Goal: Task Accomplishment & Management: Manage account settings

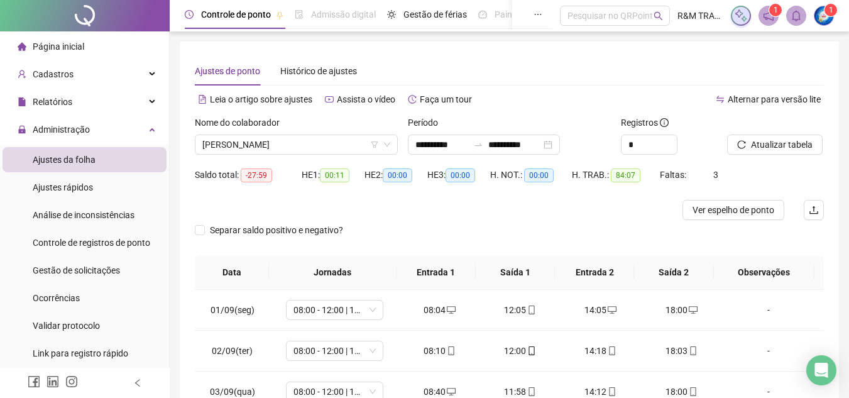
click at [69, 69] on span "Cadastros" at bounding box center [53, 74] width 41 height 10
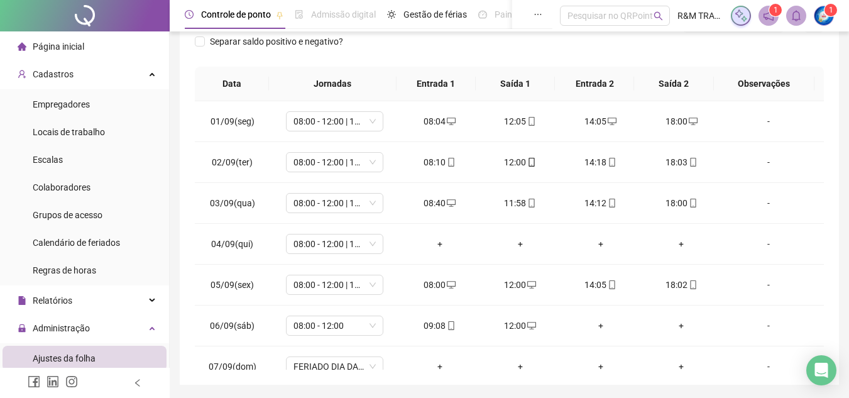
scroll to position [426, 0]
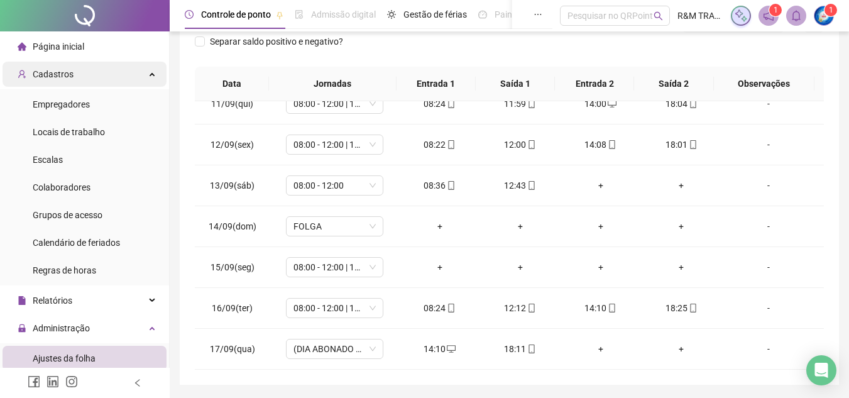
click at [89, 70] on div "Cadastros" at bounding box center [85, 74] width 164 height 25
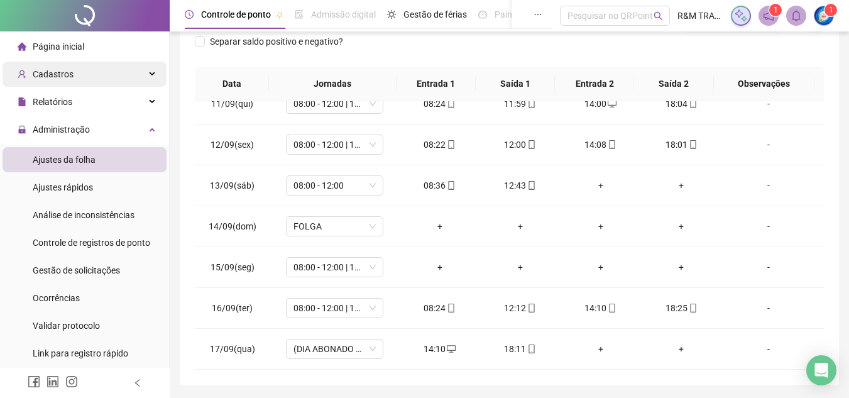
click at [89, 71] on div "Cadastros" at bounding box center [85, 74] width 164 height 25
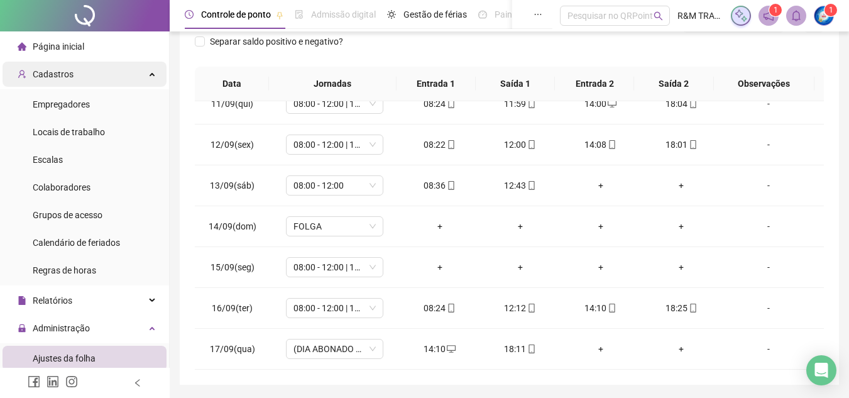
click at [94, 77] on div "Cadastros" at bounding box center [85, 74] width 164 height 25
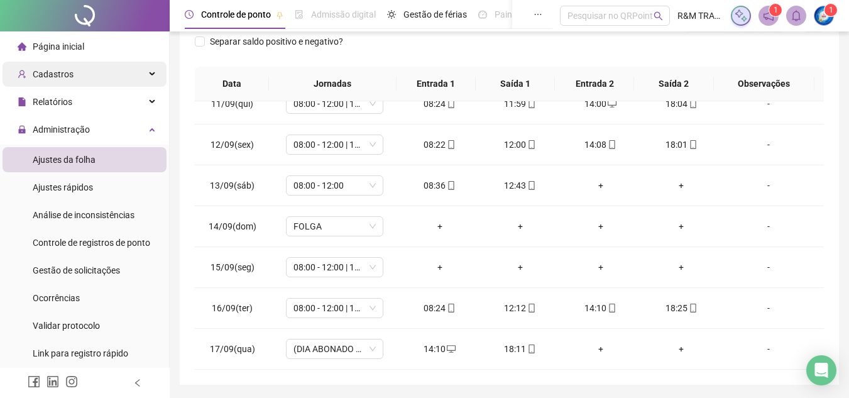
click at [94, 77] on div "Cadastros" at bounding box center [85, 74] width 164 height 25
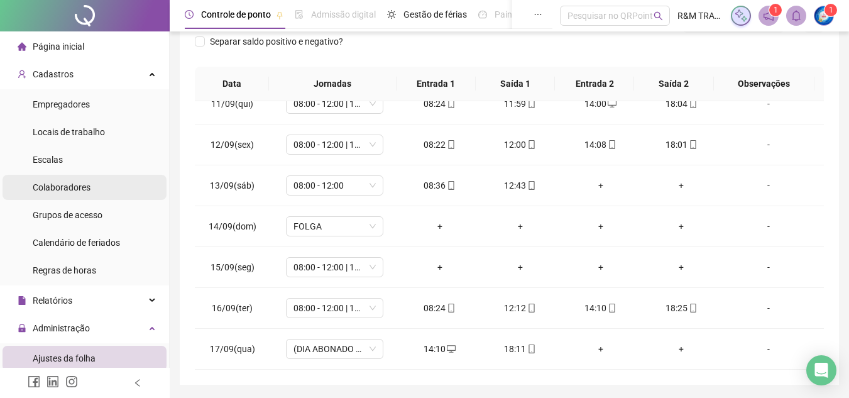
click at [63, 184] on span "Colaboradores" at bounding box center [62, 187] width 58 height 10
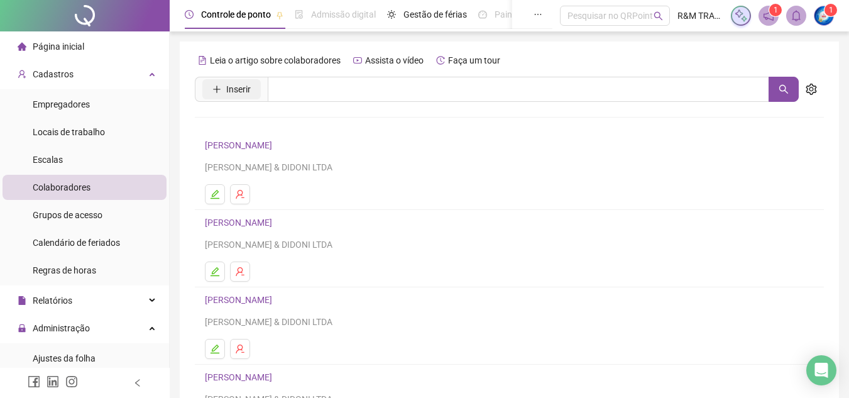
click at [243, 87] on span "Inserir" at bounding box center [238, 89] width 25 height 14
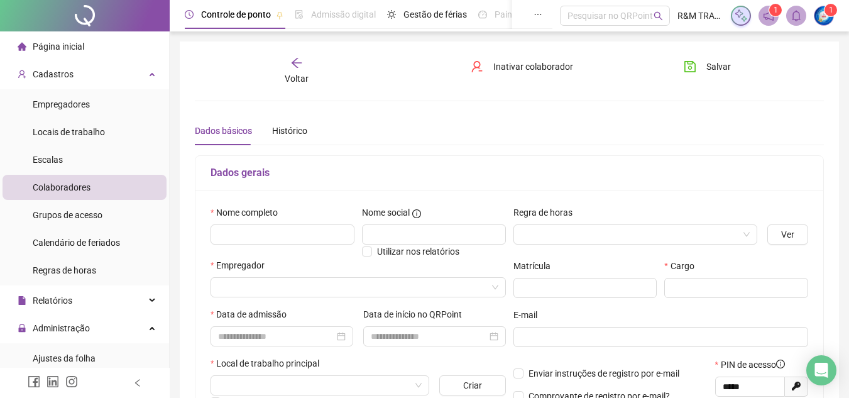
type input "*****"
click at [267, 216] on label "Nome completo" at bounding box center [248, 213] width 75 height 14
click at [271, 229] on input "text" at bounding box center [283, 234] width 144 height 20
click at [556, 244] on div at bounding box center [636, 234] width 245 height 20
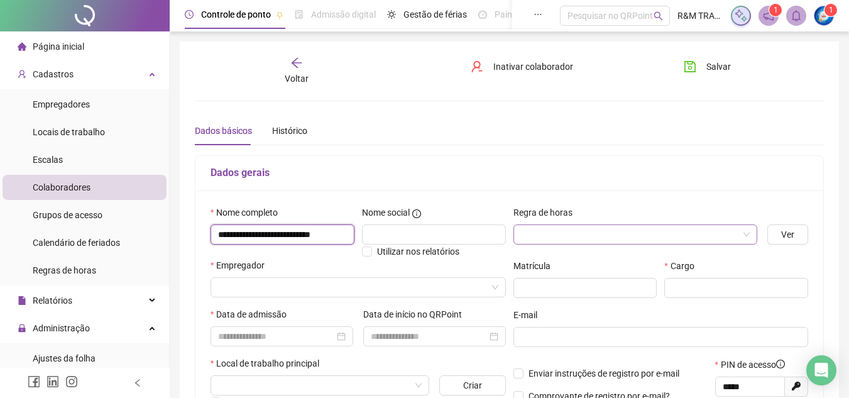
type input "**********"
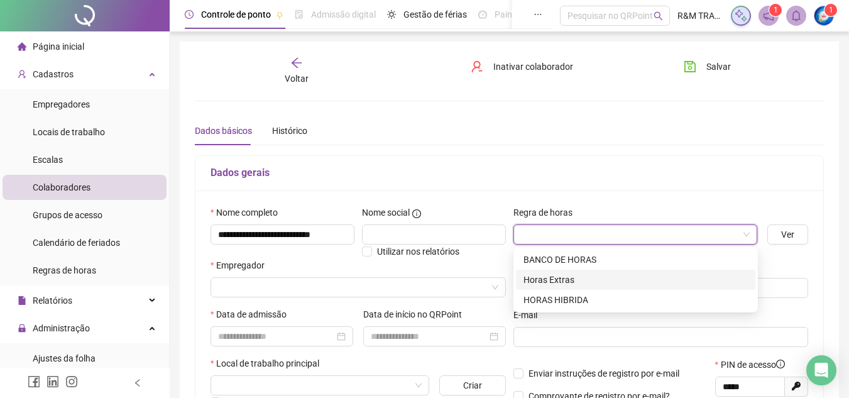
click at [566, 277] on div "Horas Extras" at bounding box center [636, 280] width 224 height 14
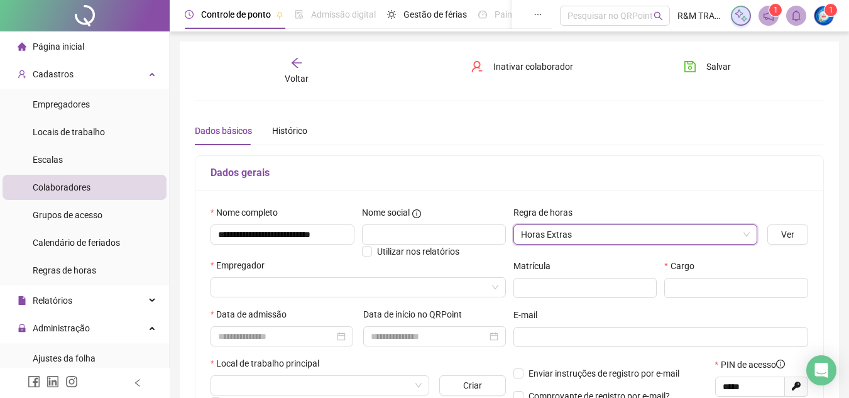
scroll to position [63, 0]
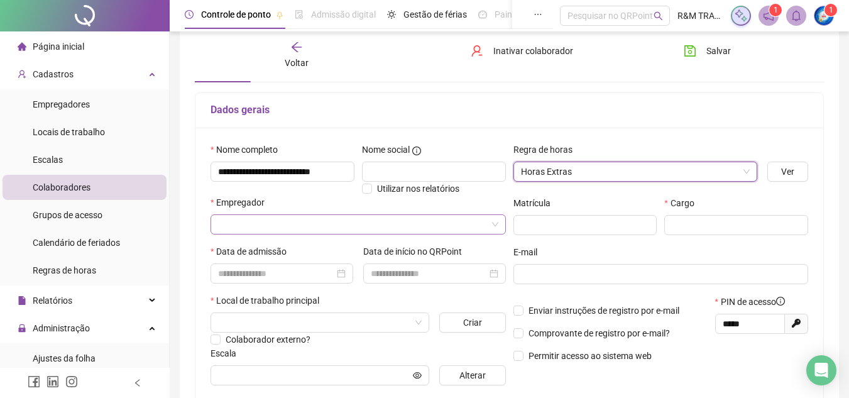
click at [307, 224] on input "search" at bounding box center [352, 224] width 269 height 19
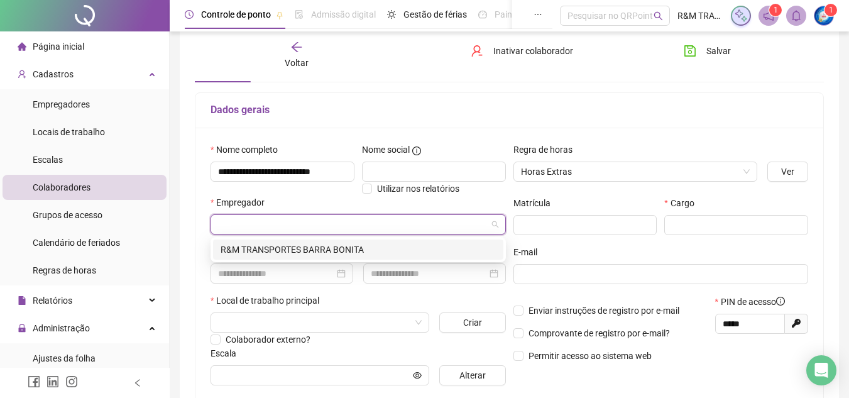
click at [326, 248] on div "R&M TRANSPORTES BARRA BONITA" at bounding box center [358, 250] width 275 height 14
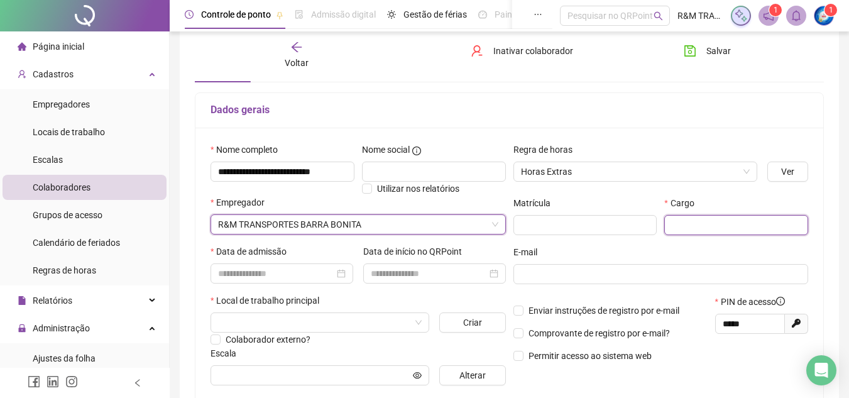
click at [753, 221] on input "text" at bounding box center [736, 225] width 144 height 20
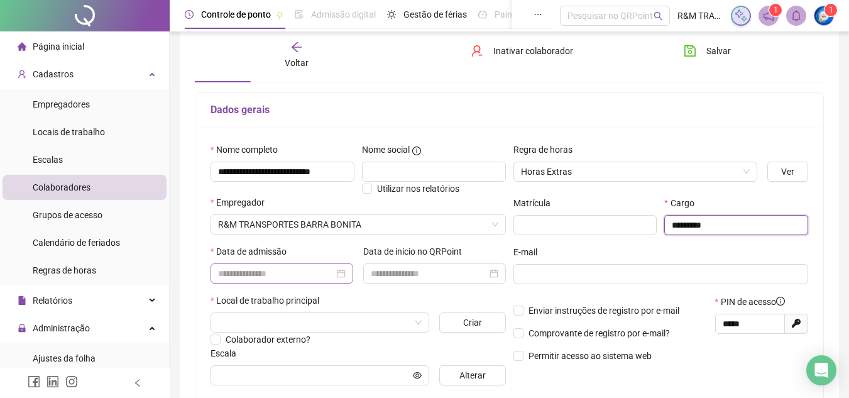
click at [340, 276] on div at bounding box center [282, 274] width 128 height 14
type input "*********"
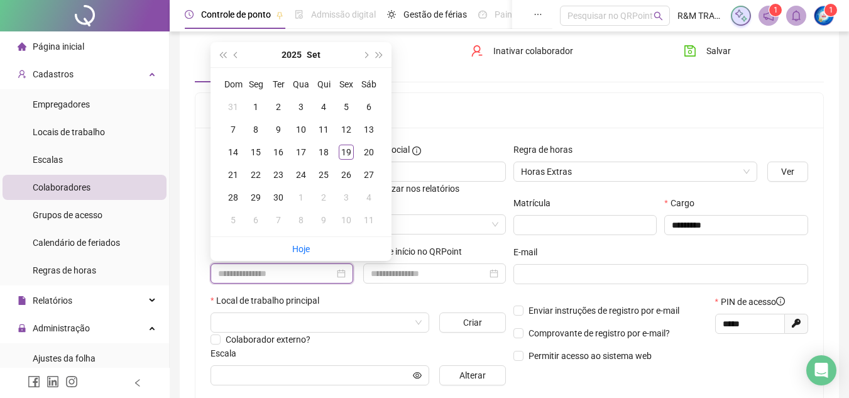
click at [340, 276] on div at bounding box center [282, 274] width 128 height 14
click at [292, 277] on input at bounding box center [276, 274] width 116 height 14
click at [336, 274] on div at bounding box center [282, 274] width 128 height 14
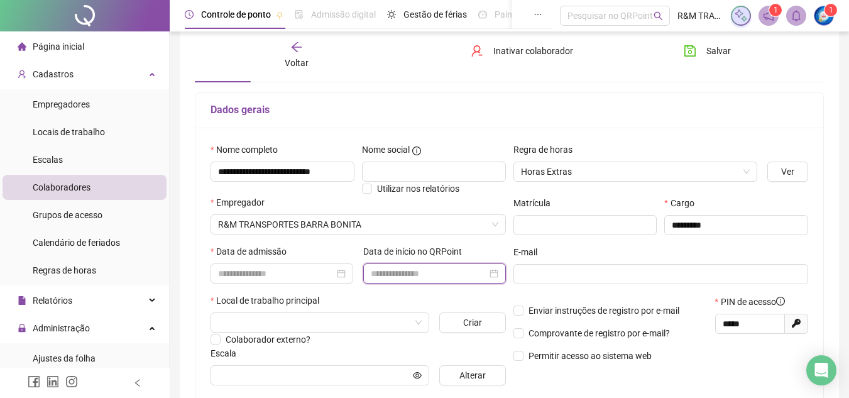
click at [424, 278] on input at bounding box center [429, 274] width 116 height 14
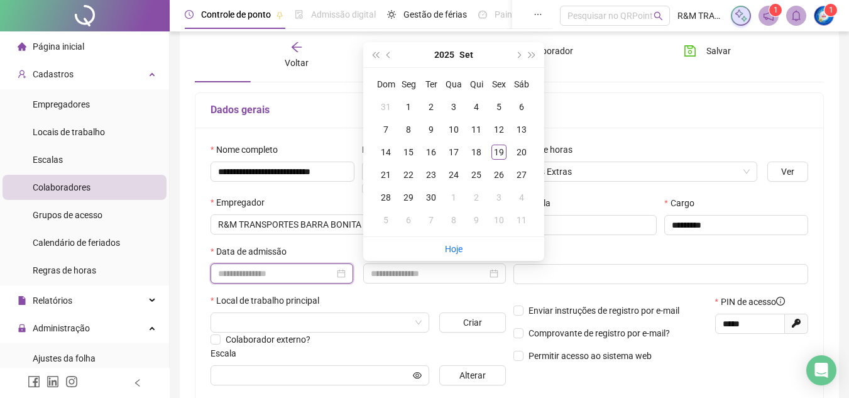
click at [330, 273] on input at bounding box center [276, 274] width 116 height 14
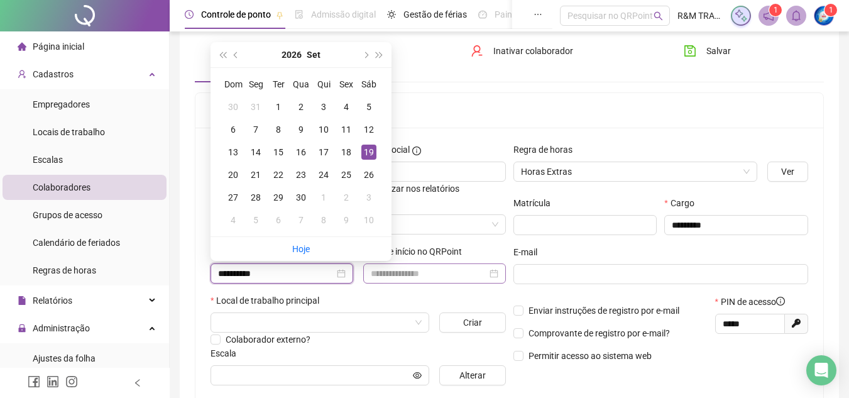
type input "**********"
click at [432, 273] on input at bounding box center [429, 274] width 116 height 14
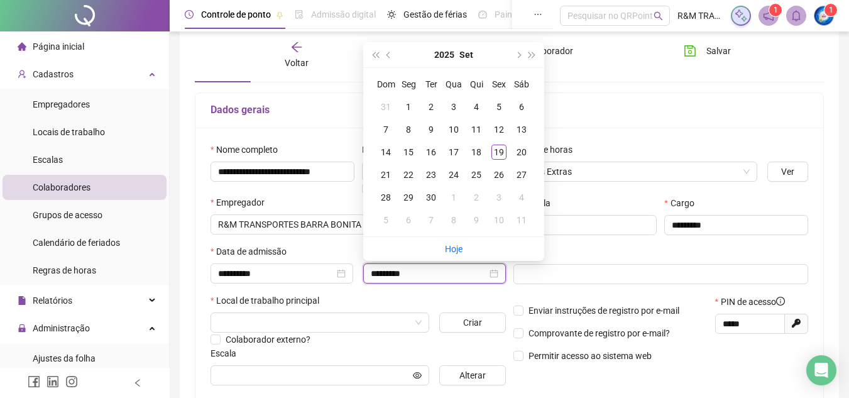
click at [393, 275] on input "*********" at bounding box center [429, 274] width 116 height 14
type input "**********"
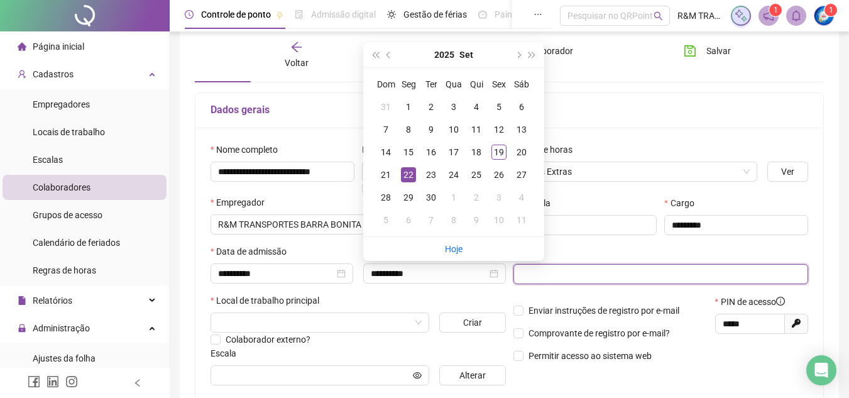
click at [542, 277] on input "text" at bounding box center [660, 274] width 278 height 14
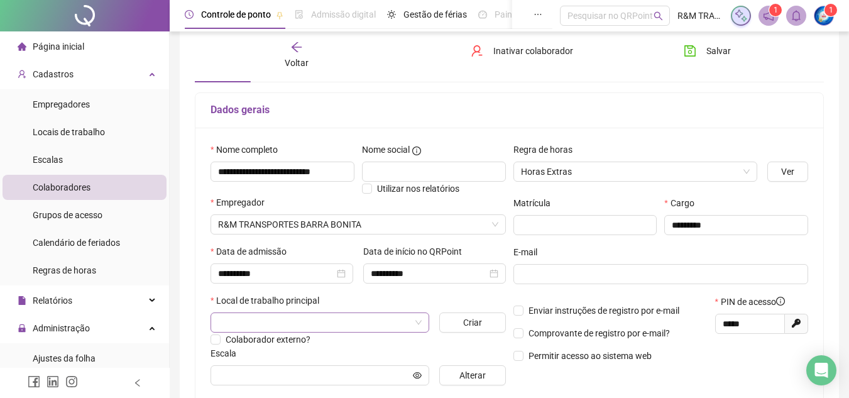
click at [321, 322] on input "search" at bounding box center [314, 322] width 192 height 19
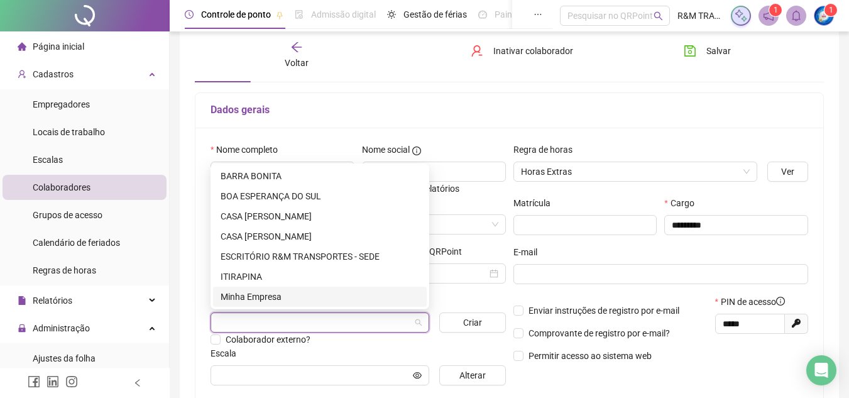
click at [282, 296] on div "Minha Empresa" at bounding box center [320, 297] width 199 height 14
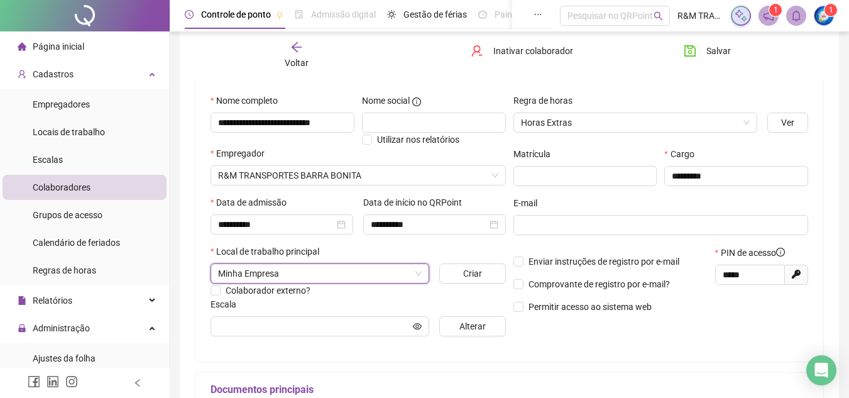
scroll to position [126, 0]
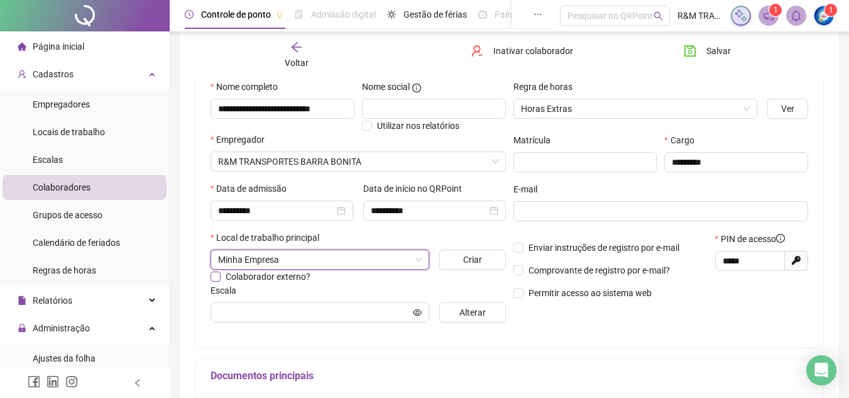
click at [283, 280] on span "Colaborador externo?" at bounding box center [268, 277] width 85 height 10
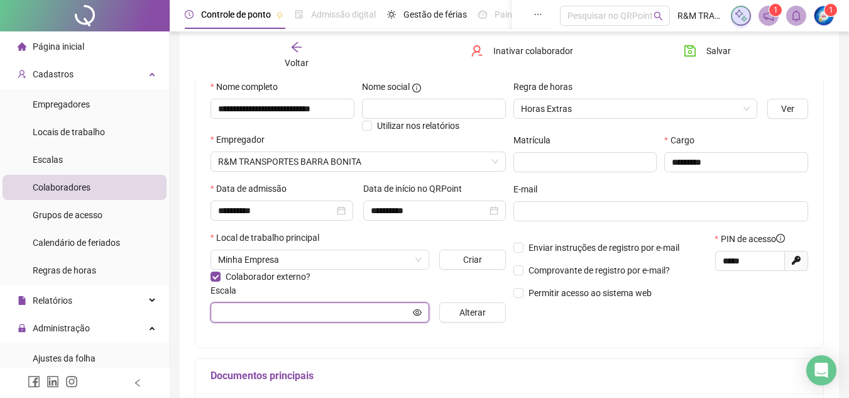
click at [417, 314] on icon "eye" at bounding box center [417, 312] width 9 height 9
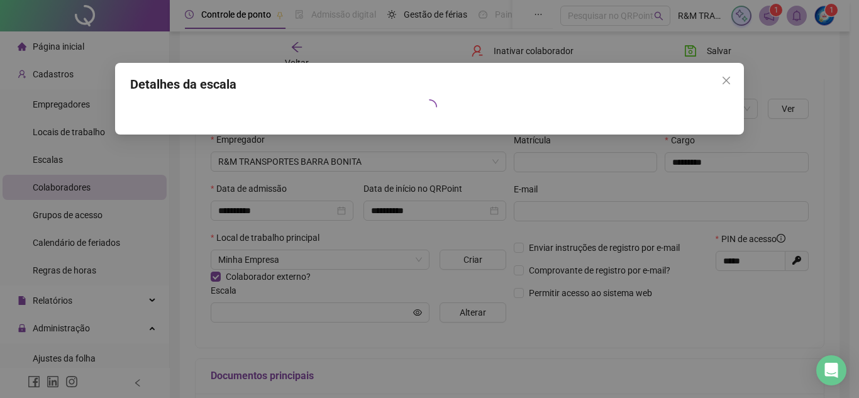
click at [458, 314] on div "Detalhes da escala" at bounding box center [429, 199] width 859 height 398
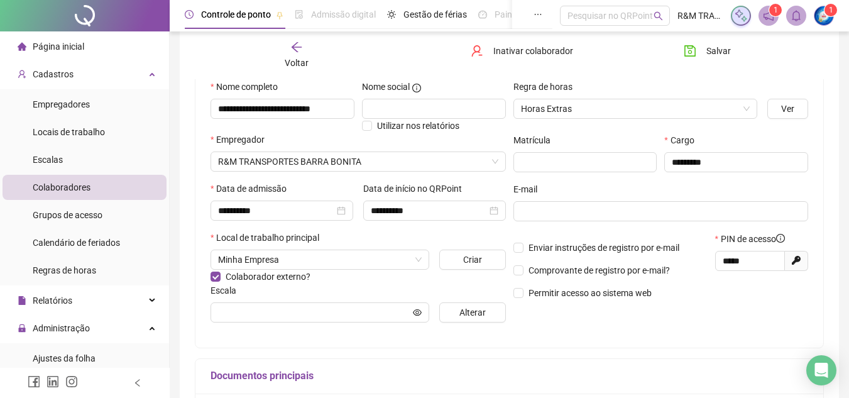
click at [471, 300] on div "Escala" at bounding box center [358, 292] width 295 height 19
click at [473, 322] on div "**********" at bounding box center [358, 206] width 303 height 253
click at [473, 314] on span "Alterar" at bounding box center [472, 312] width 26 height 14
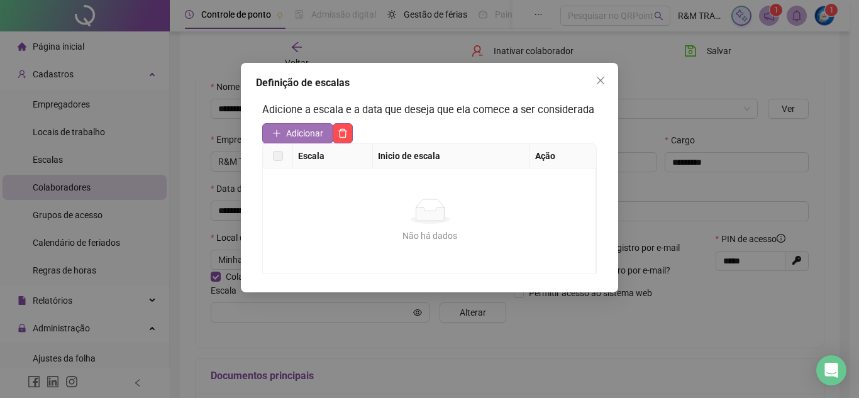
click at [280, 138] on button "Adicionar" at bounding box center [297, 133] width 71 height 20
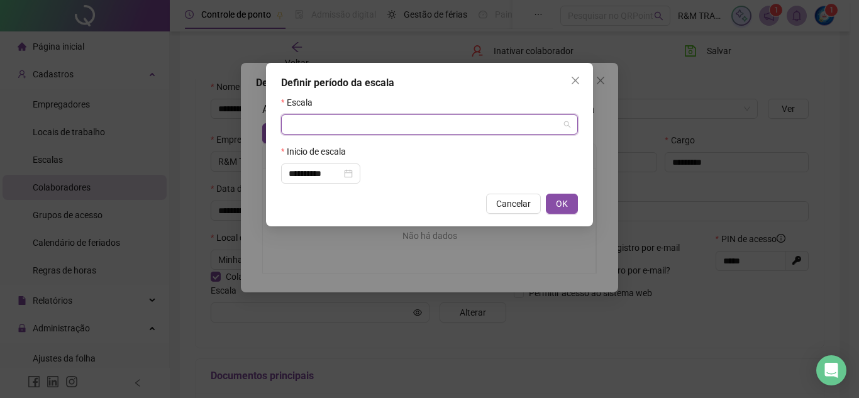
click at [365, 128] on input "search" at bounding box center [424, 124] width 270 height 19
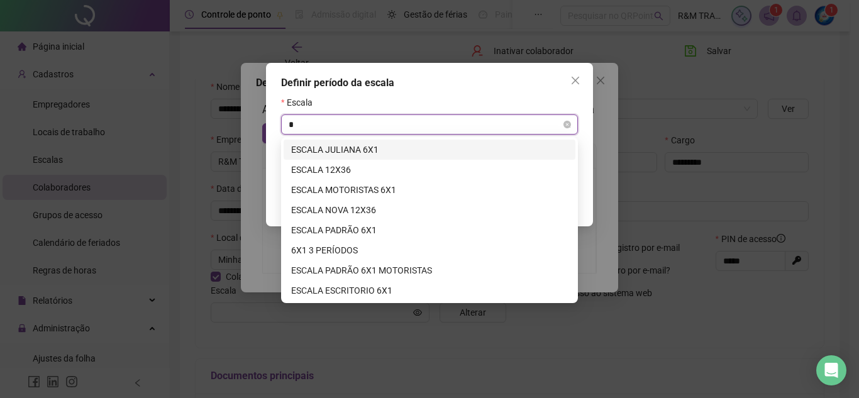
type input "**"
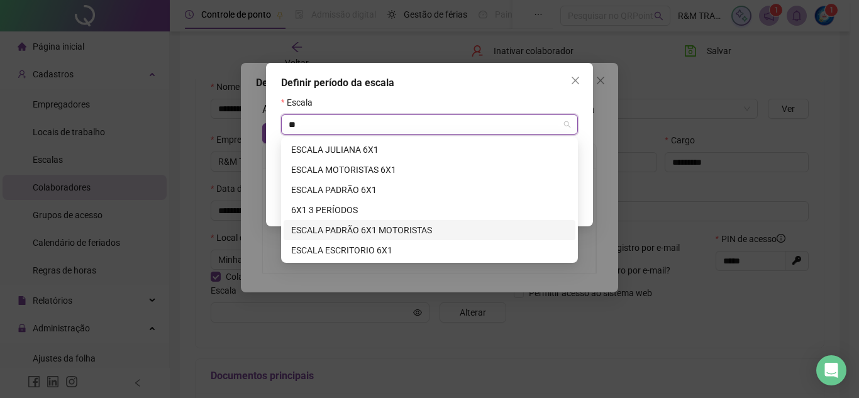
click at [370, 226] on div "ESCALA PADRÃO 6X1 MOTORISTAS" at bounding box center [429, 230] width 277 height 14
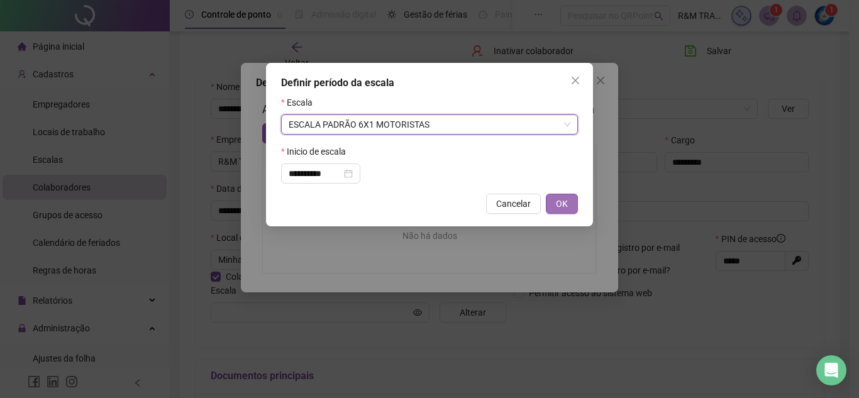
click at [553, 200] on button "OK" at bounding box center [562, 204] width 32 height 20
type input "**********"
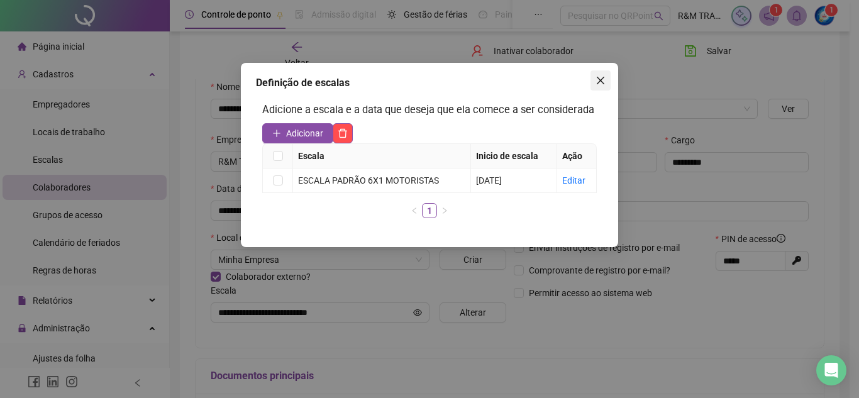
click at [598, 84] on icon "close" at bounding box center [601, 81] width 8 height 8
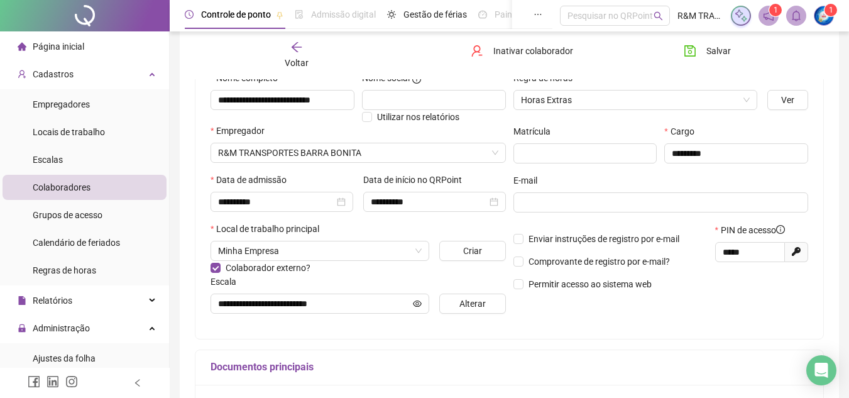
scroll to position [314, 0]
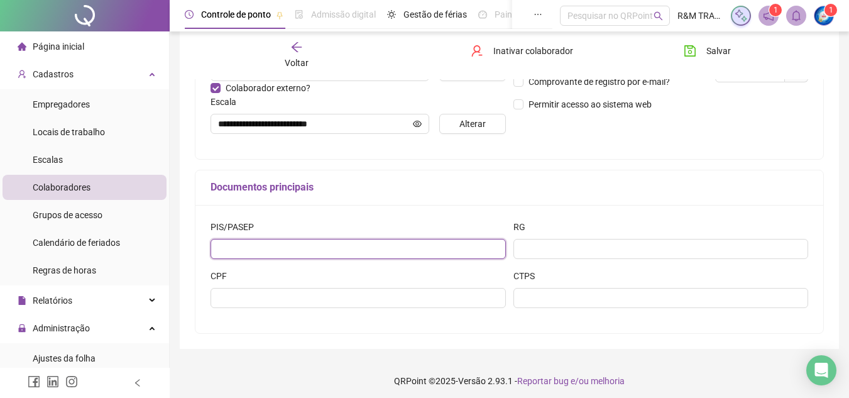
click at [421, 252] on input "text" at bounding box center [358, 249] width 295 height 20
type input "**********"
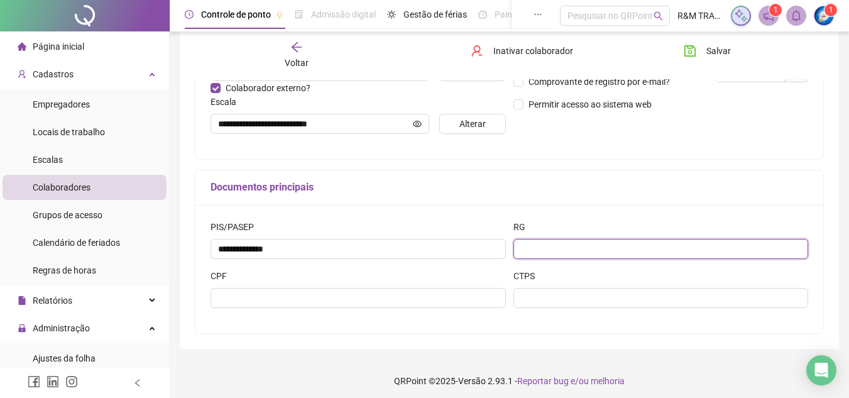
click at [552, 245] on input "text" at bounding box center [661, 249] width 295 height 20
type input "*********"
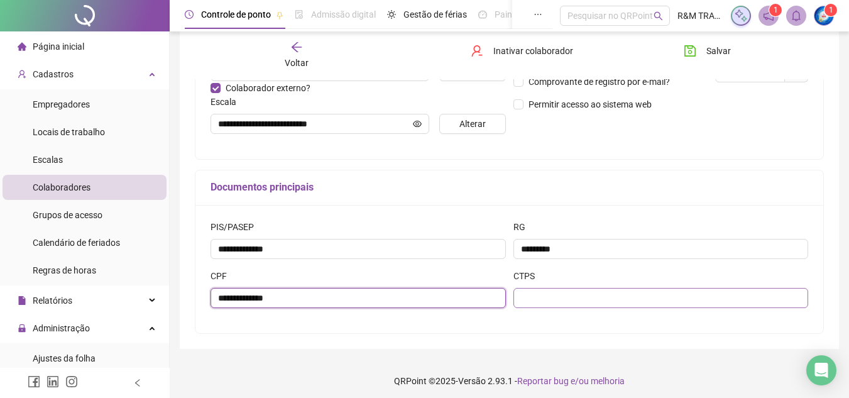
type input "**********"
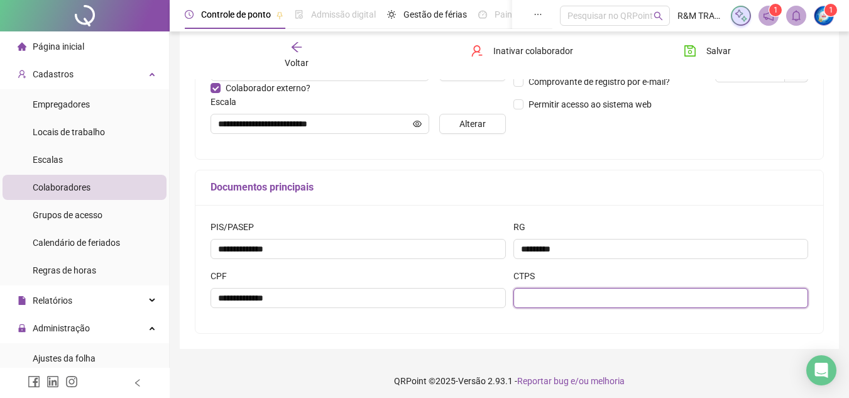
click at [635, 288] on input "text" at bounding box center [661, 298] width 295 height 20
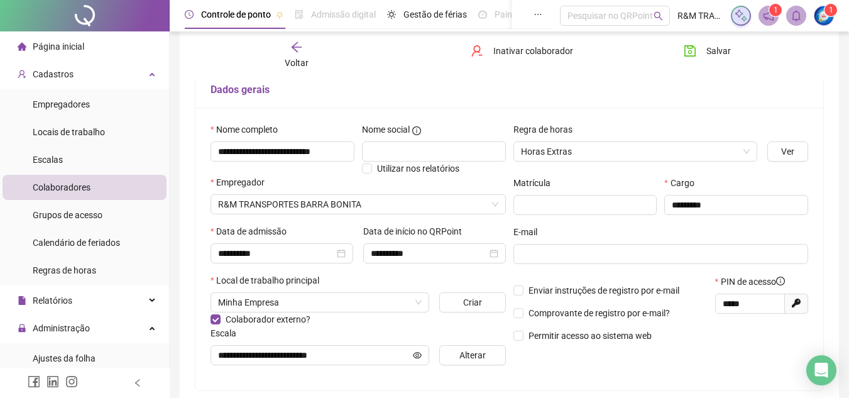
scroll to position [0, 0]
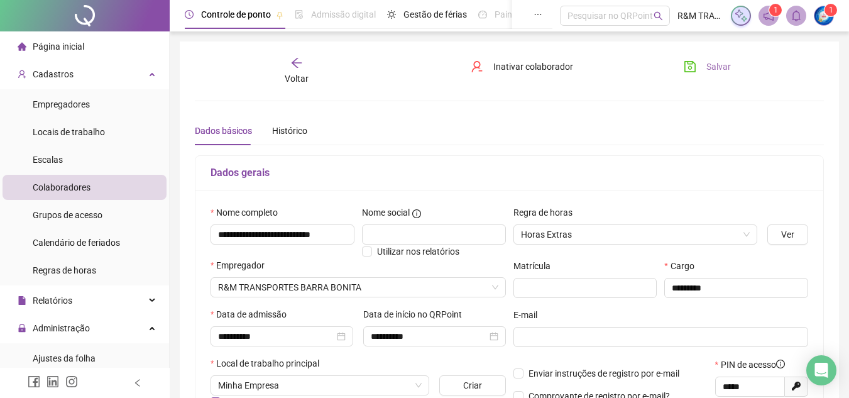
click at [722, 70] on span "Salvar" at bounding box center [719, 67] width 25 height 14
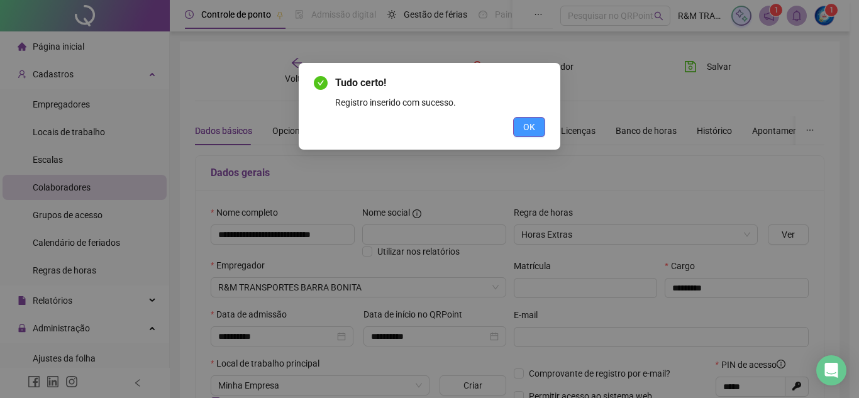
click at [533, 118] on button "OK" at bounding box center [529, 127] width 32 height 20
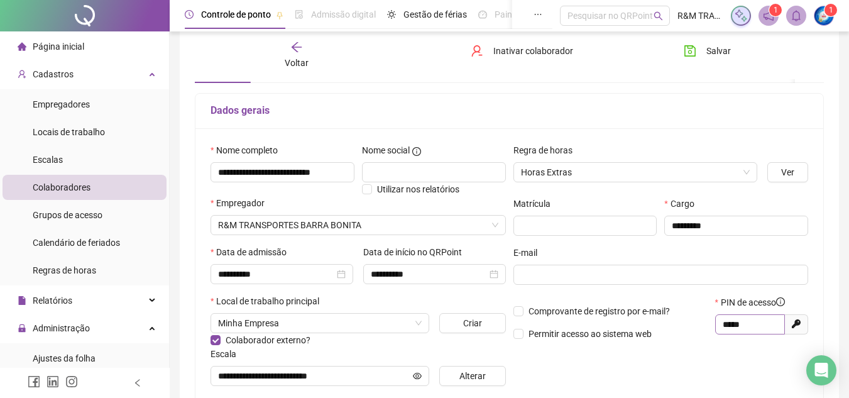
scroll to position [63, 0]
drag, startPoint x: 755, startPoint y: 324, endPoint x: 684, endPoint y: 329, distance: 71.2
click at [684, 329] on div "Comprovante de registro por e-mail? Permitir acesso ao sistema web PIN de acess…" at bounding box center [661, 322] width 303 height 54
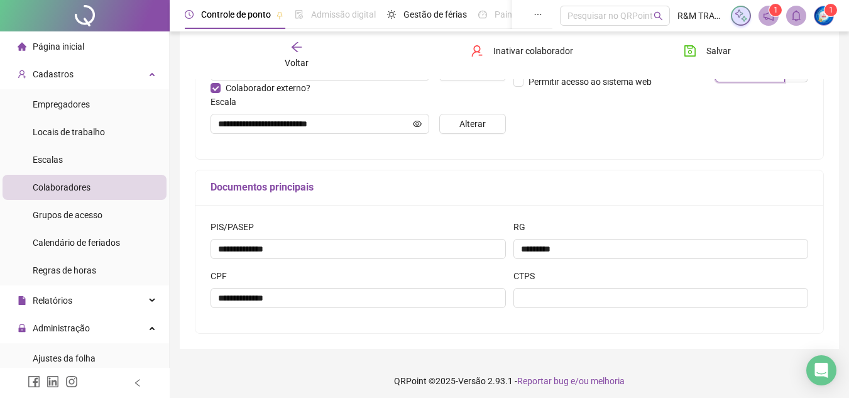
scroll to position [0, 0]
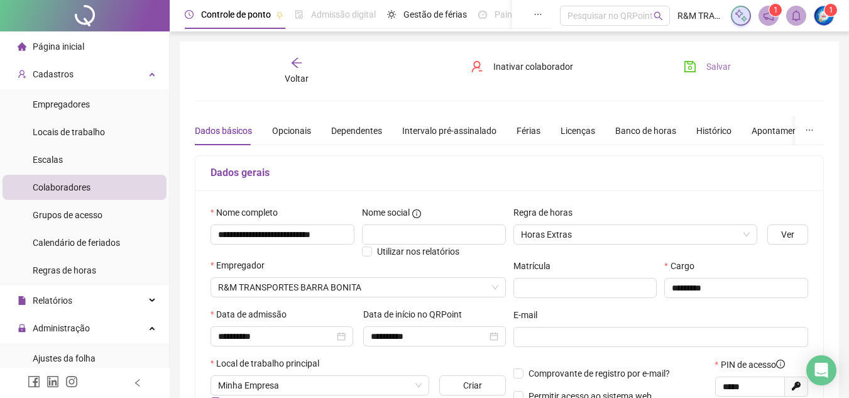
click at [709, 65] on span "Salvar" at bounding box center [719, 67] width 25 height 14
click at [89, 180] on div "Colaboradores" at bounding box center [62, 187] width 58 height 25
click at [101, 192] on li "Colaboradores" at bounding box center [85, 187] width 164 height 25
click at [124, 194] on li "Colaboradores" at bounding box center [85, 187] width 164 height 25
click at [88, 72] on div "Cadastros" at bounding box center [85, 74] width 164 height 25
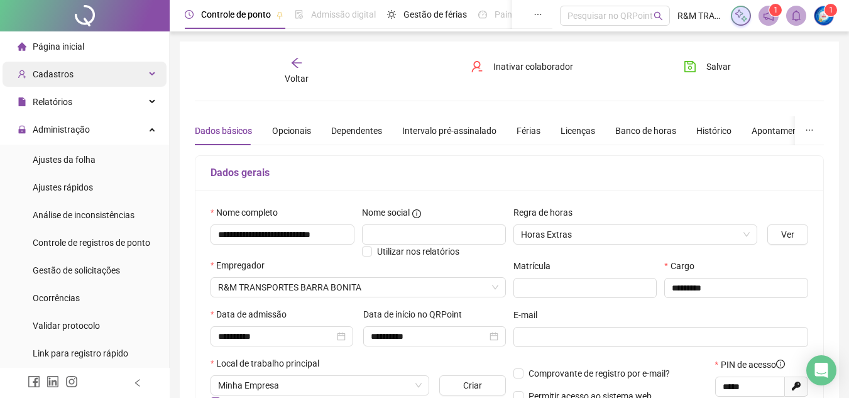
click at [88, 72] on div "Cadastros" at bounding box center [85, 74] width 164 height 25
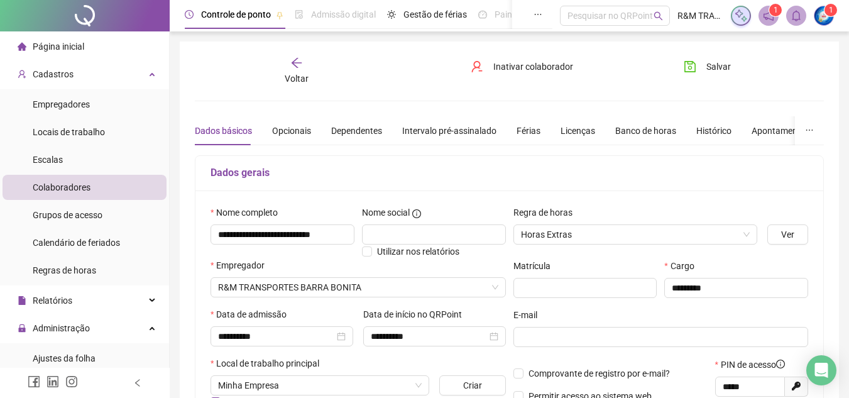
click at [78, 185] on span "Colaboradores" at bounding box center [62, 187] width 58 height 10
click at [55, 103] on span "Empregadores" at bounding box center [61, 104] width 57 height 10
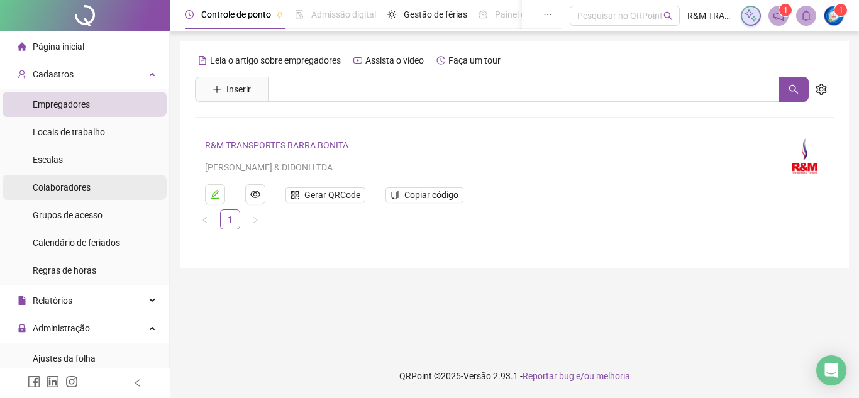
click at [60, 184] on span "Colaboradores" at bounding box center [62, 187] width 58 height 10
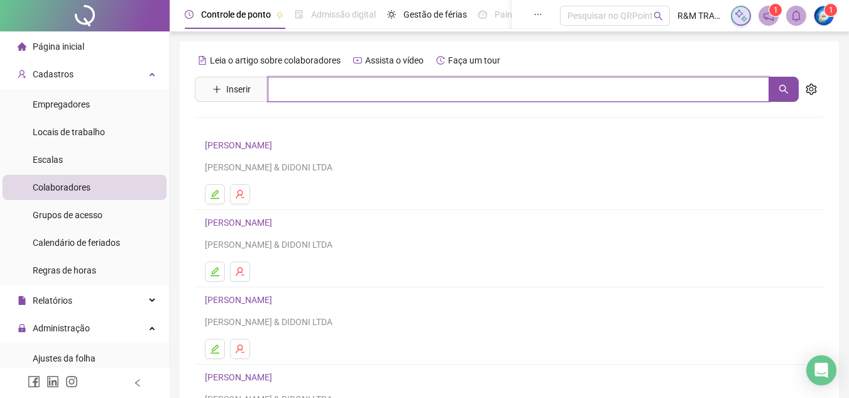
click at [314, 97] on input "text" at bounding box center [519, 89] width 502 height 25
click at [784, 99] on button "button" at bounding box center [784, 89] width 30 height 25
type input "**"
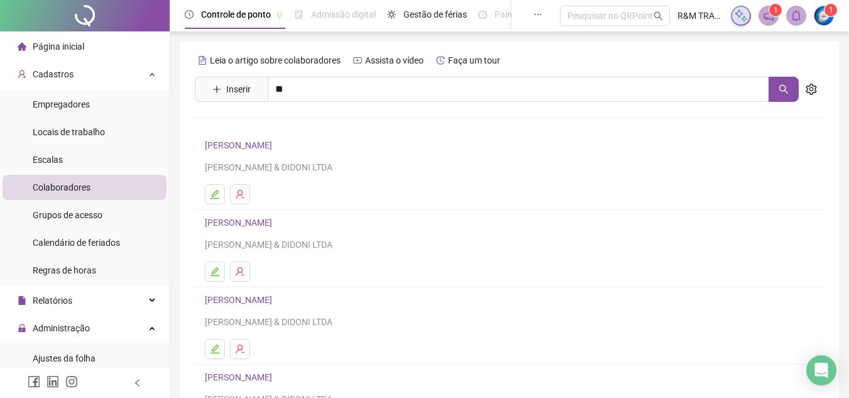
click at [233, 121] on link "[PERSON_NAME]" at bounding box center [251, 126] width 67 height 10
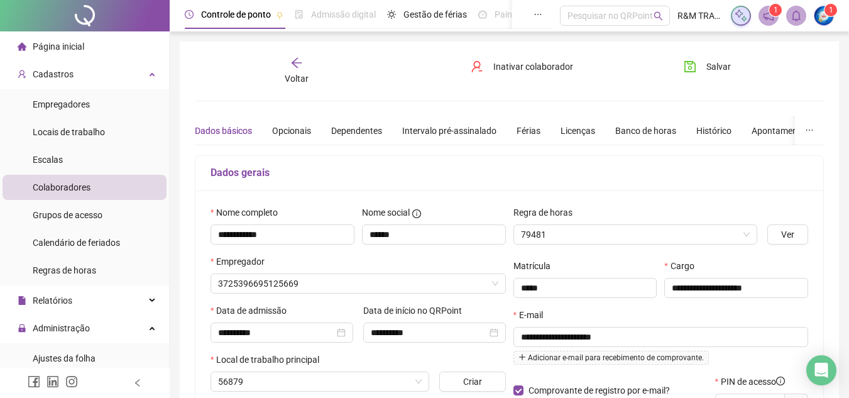
type input "**********"
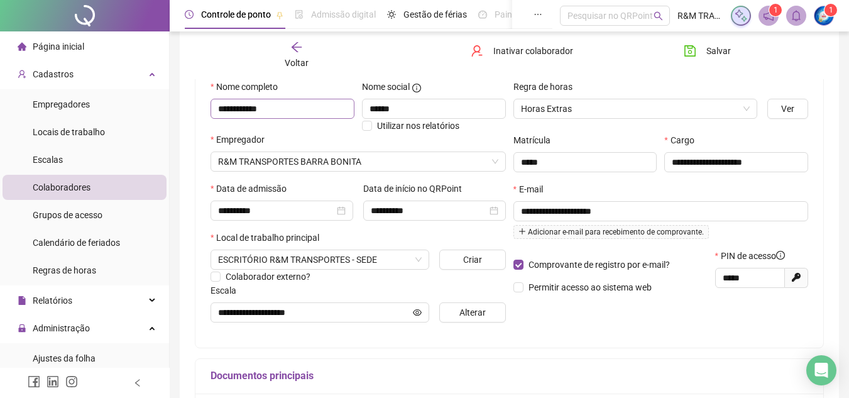
scroll to position [189, 0]
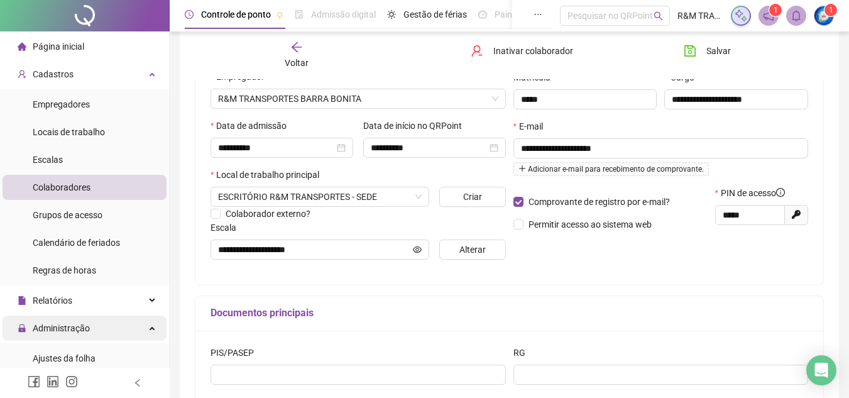
click at [88, 337] on span "Administração" at bounding box center [54, 328] width 72 height 25
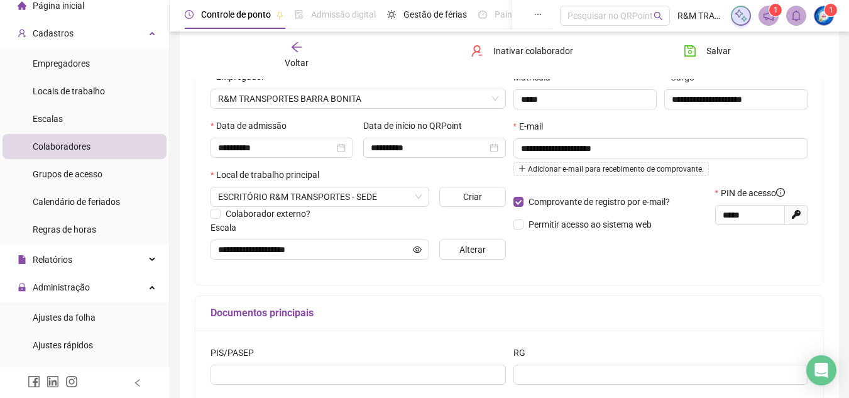
scroll to position [63, 0]
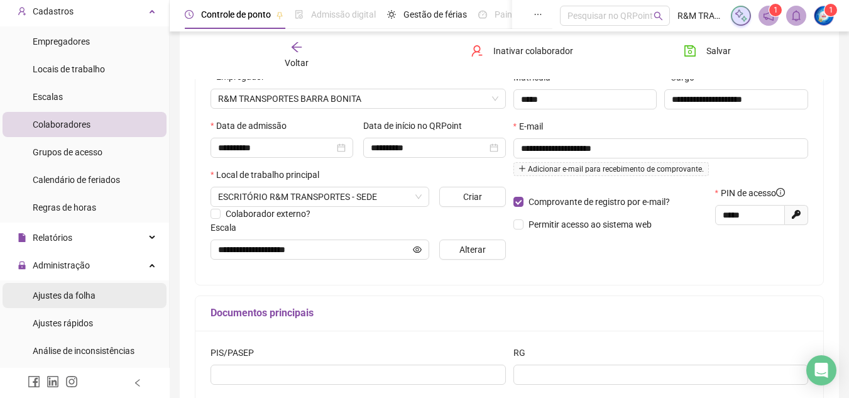
click at [72, 298] on span "Ajustes da folha" at bounding box center [64, 295] width 63 height 10
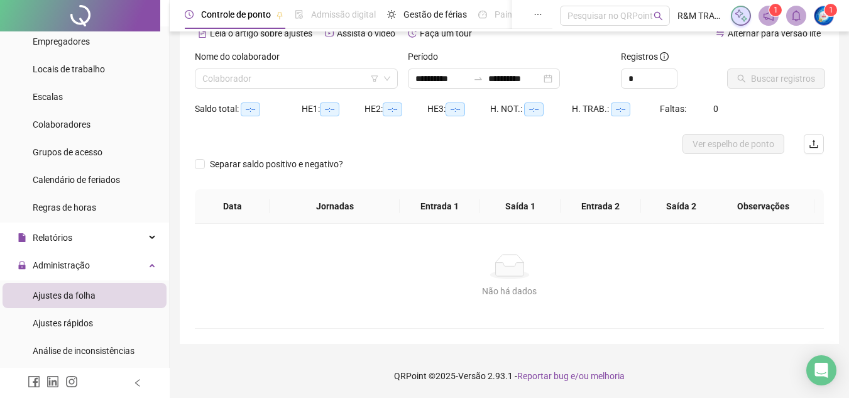
scroll to position [66, 0]
type input "**********"
click at [263, 87] on input "search" at bounding box center [290, 78] width 177 height 19
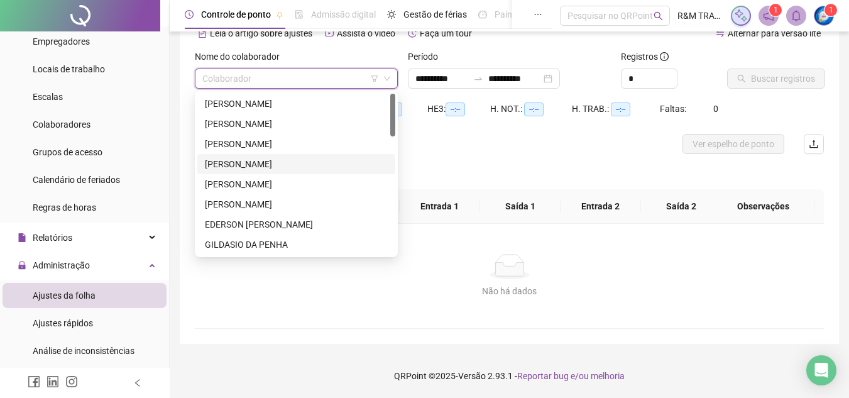
scroll to position [126, 0]
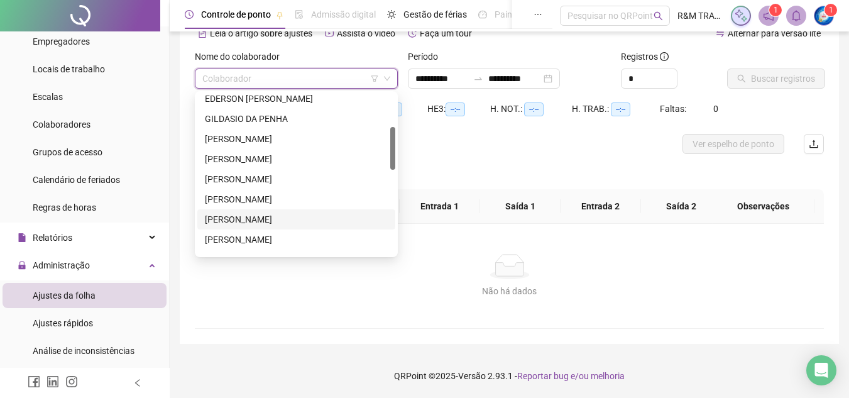
click at [234, 217] on div "[PERSON_NAME]" at bounding box center [296, 219] width 183 height 14
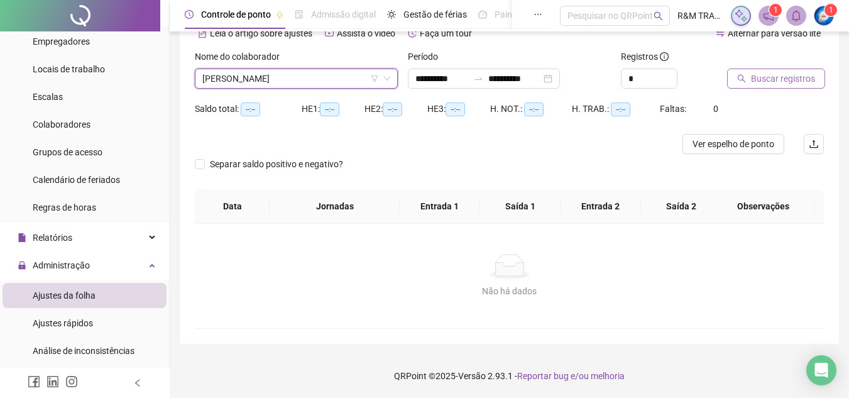
click at [798, 87] on button "Buscar registros" at bounding box center [776, 79] width 98 height 20
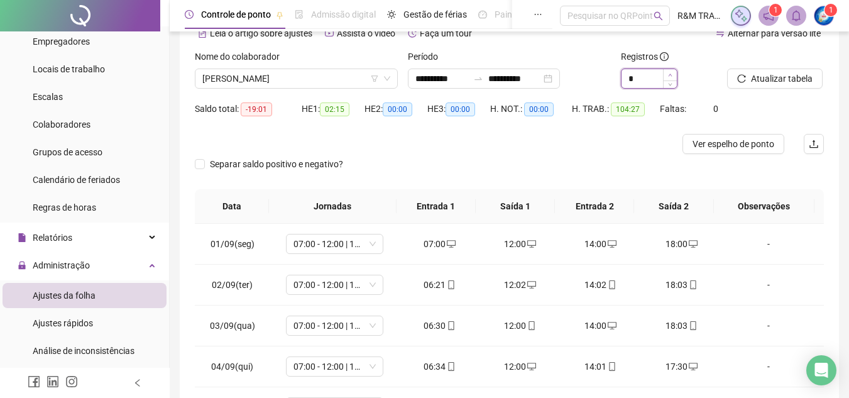
click at [668, 73] on span "Increase Value" at bounding box center [670, 74] width 14 height 11
type input "*"
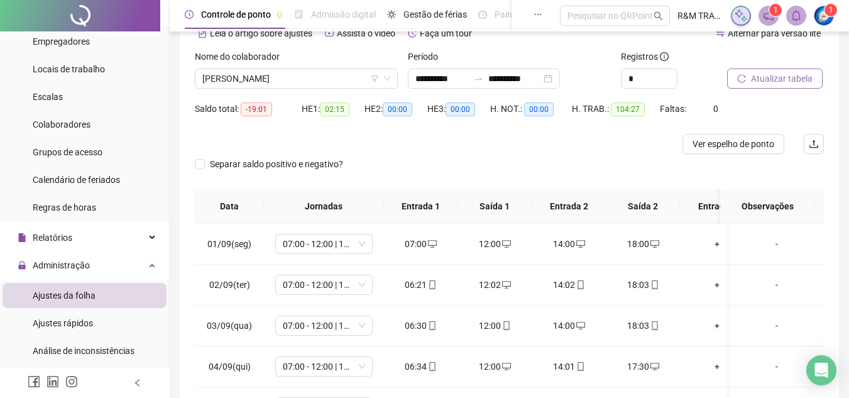
click at [815, 80] on button "Atualizar tabela" at bounding box center [775, 79] width 96 height 20
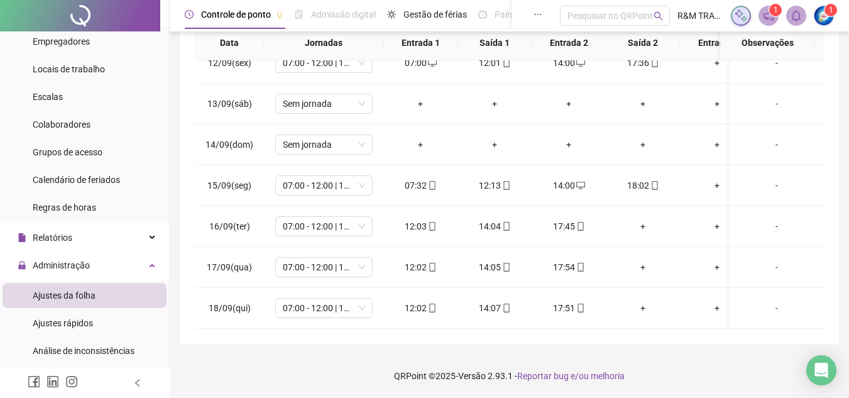
scroll to position [476, 0]
click at [569, 301] on div "17:51" at bounding box center [569, 308] width 54 height 14
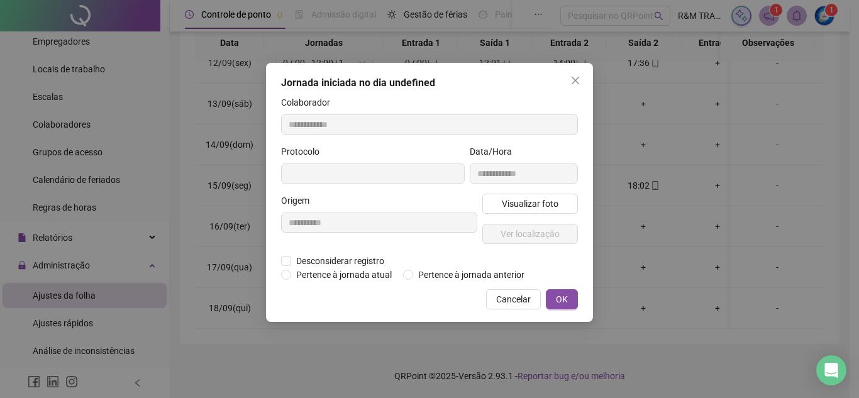
type input "**********"
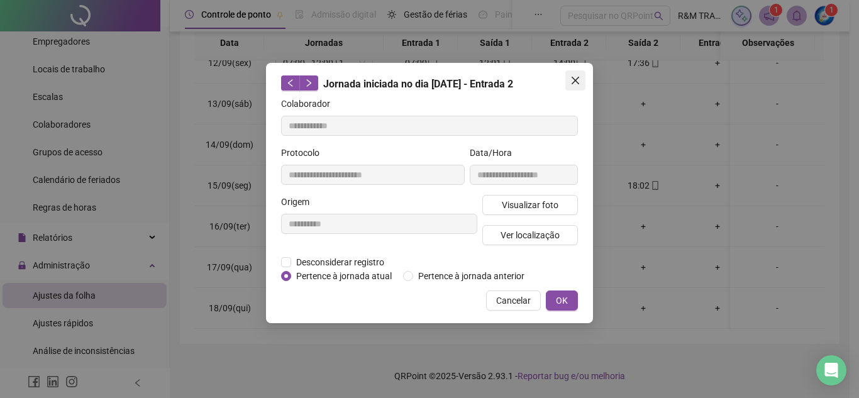
click at [578, 74] on button "Close" at bounding box center [575, 80] width 20 height 20
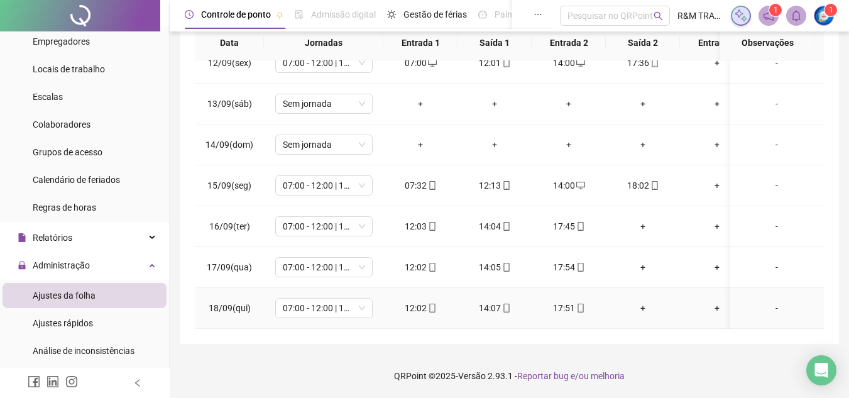
click at [646, 301] on div "+" at bounding box center [643, 308] width 54 height 14
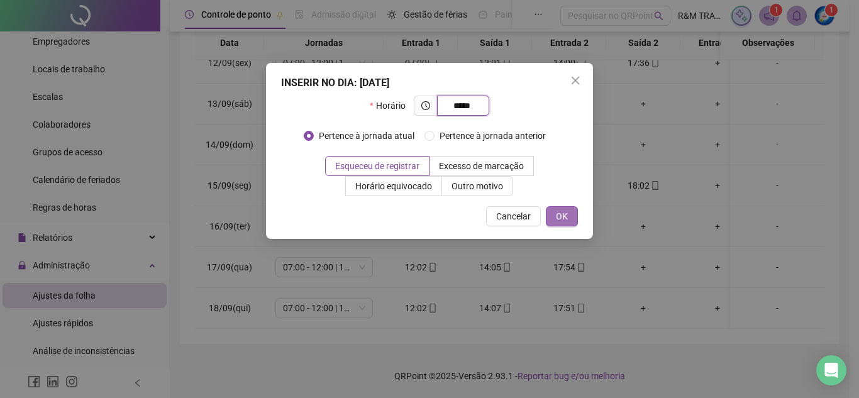
type input "*****"
click at [564, 209] on button "OK" at bounding box center [562, 216] width 32 height 20
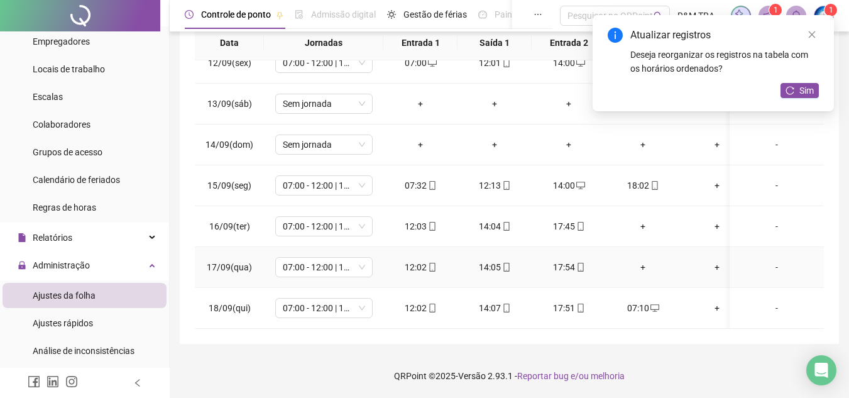
click at [651, 260] on div "+" at bounding box center [643, 267] width 54 height 14
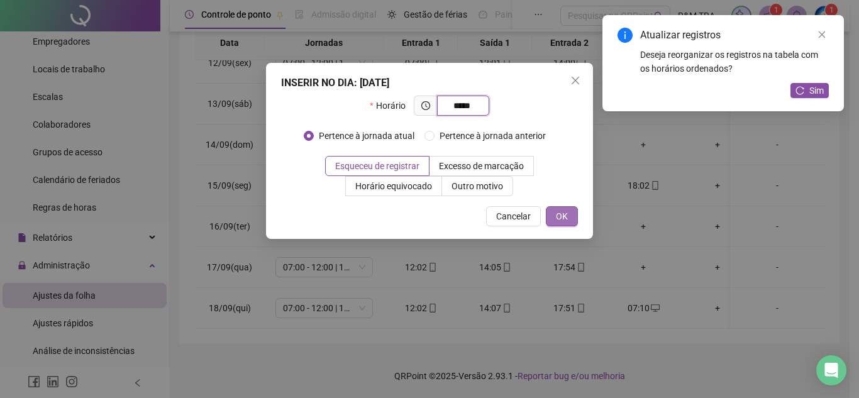
type input "*****"
click at [564, 213] on span "OK" at bounding box center [562, 216] width 12 height 14
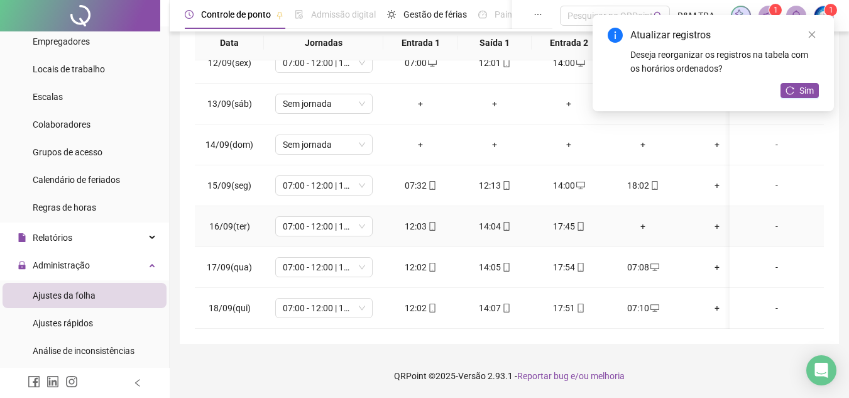
click at [644, 219] on div "+" at bounding box center [643, 226] width 54 height 14
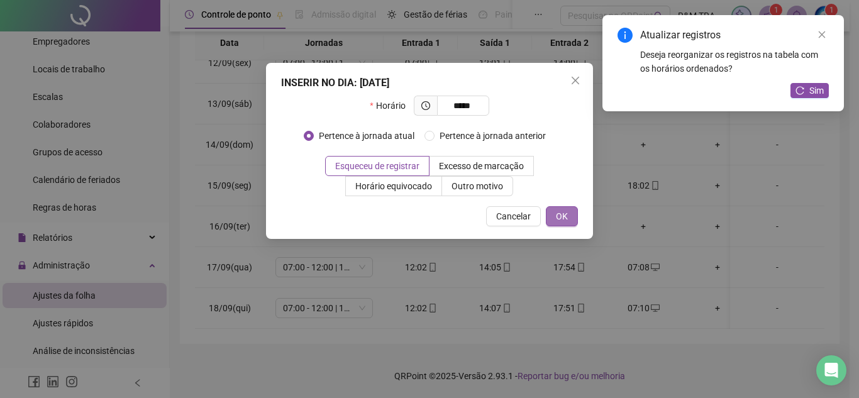
type input "*****"
click at [569, 215] on button "OK" at bounding box center [562, 216] width 32 height 20
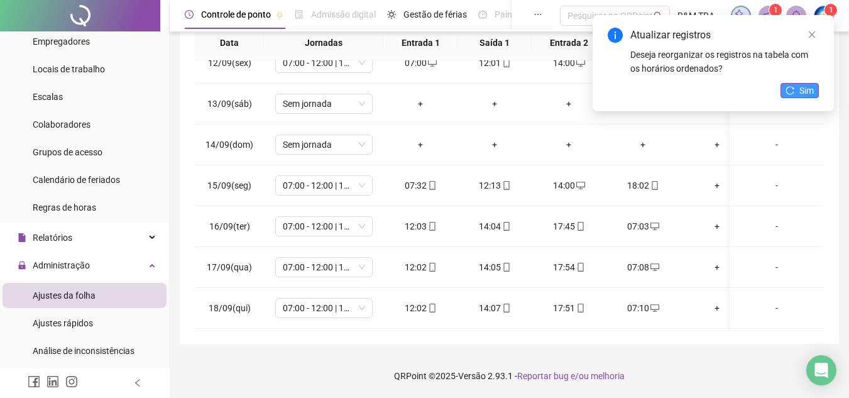
click at [806, 91] on span "Sim" at bounding box center [807, 91] width 14 height 14
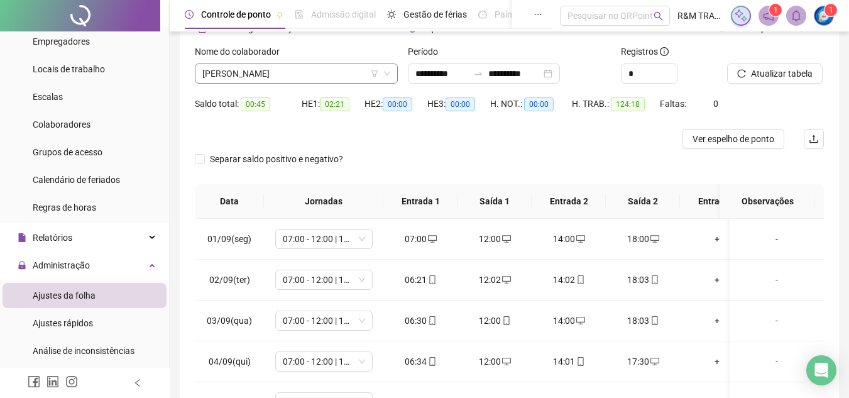
scroll to position [41, 0]
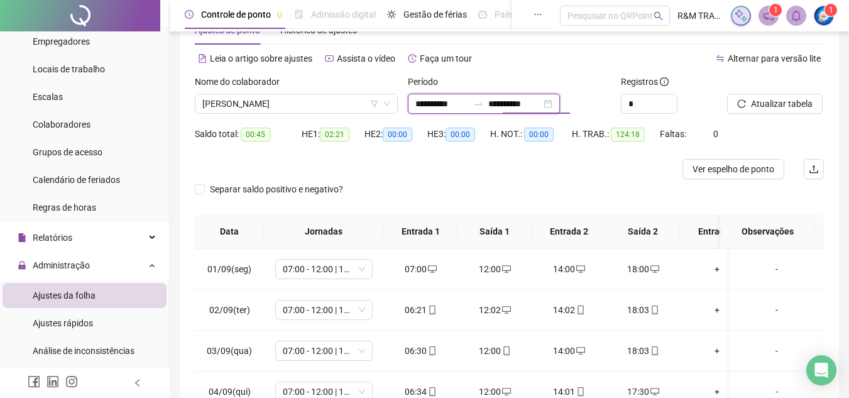
click at [511, 104] on input "**********" at bounding box center [514, 104] width 53 height 14
type input "**********"
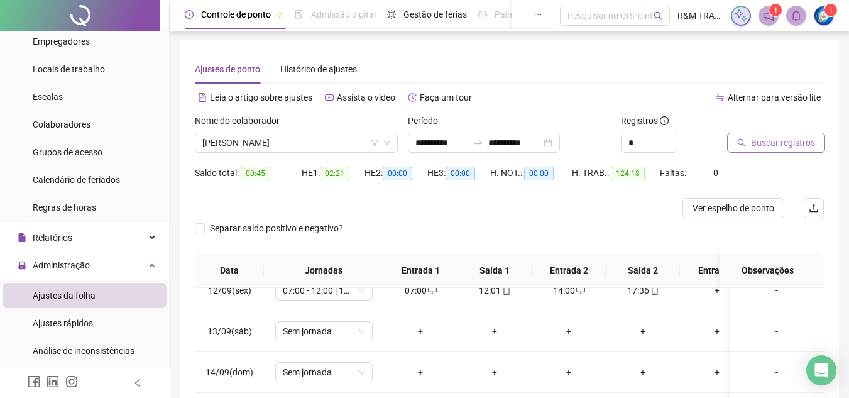
scroll to position [0, 0]
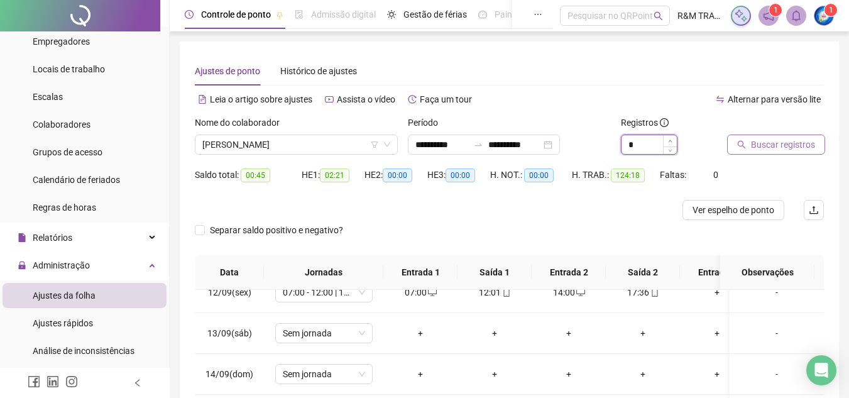
click at [671, 137] on span "Increase Value" at bounding box center [670, 140] width 14 height 11
type input "*"
click at [743, 142] on icon "search" at bounding box center [742, 145] width 8 height 8
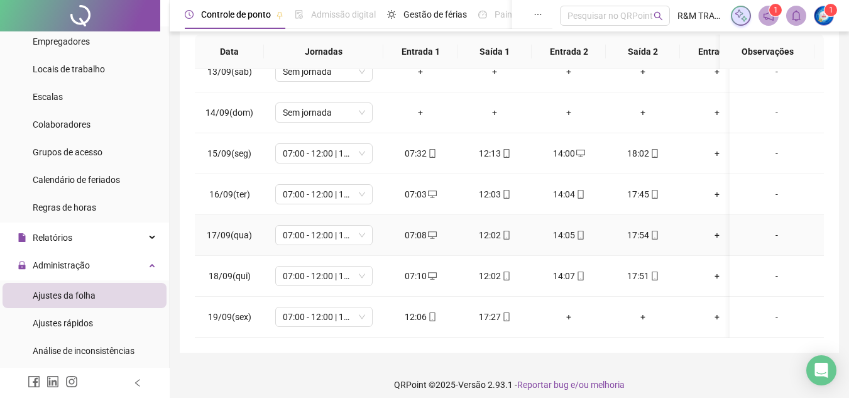
scroll to position [229, 0]
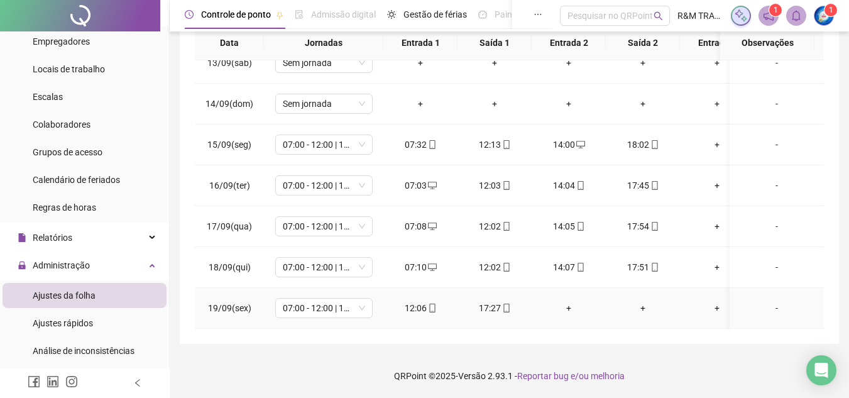
click at [510, 301] on div "17:27" at bounding box center [495, 308] width 54 height 14
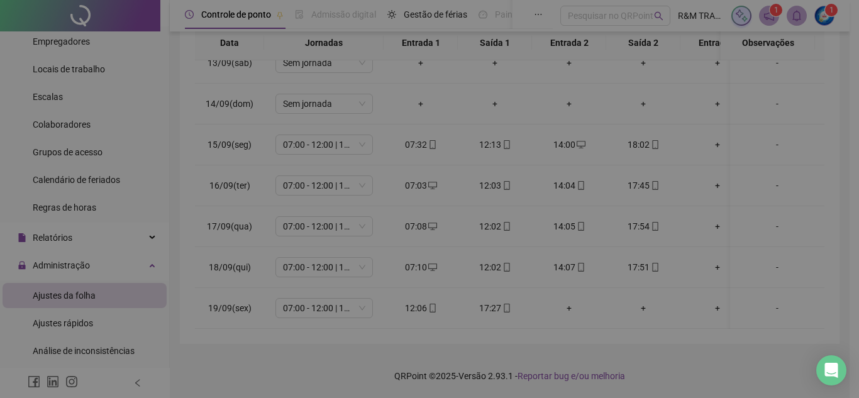
type input "**********"
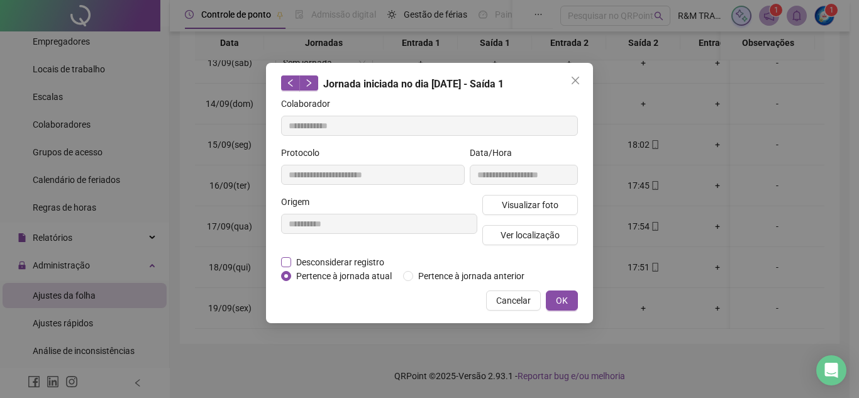
click at [339, 265] on span "Desconsiderar registro" at bounding box center [340, 262] width 98 height 14
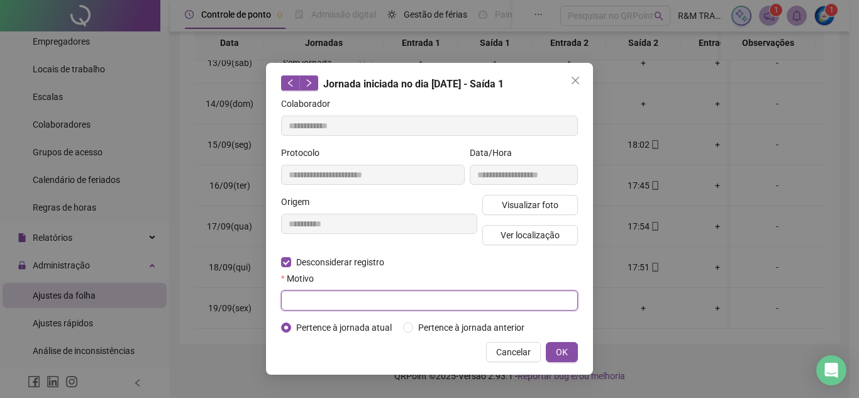
click at [363, 292] on input "text" at bounding box center [429, 300] width 297 height 20
type input "*****"
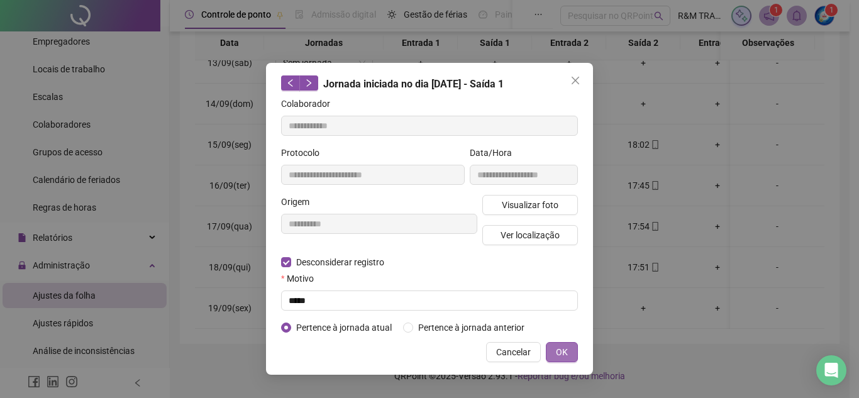
click at [568, 355] on button "OK" at bounding box center [562, 352] width 32 height 20
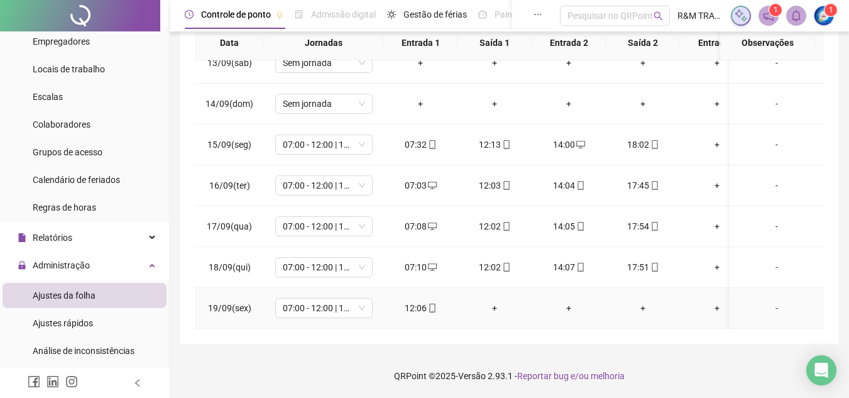
click at [500, 301] on div "+" at bounding box center [495, 308] width 54 height 14
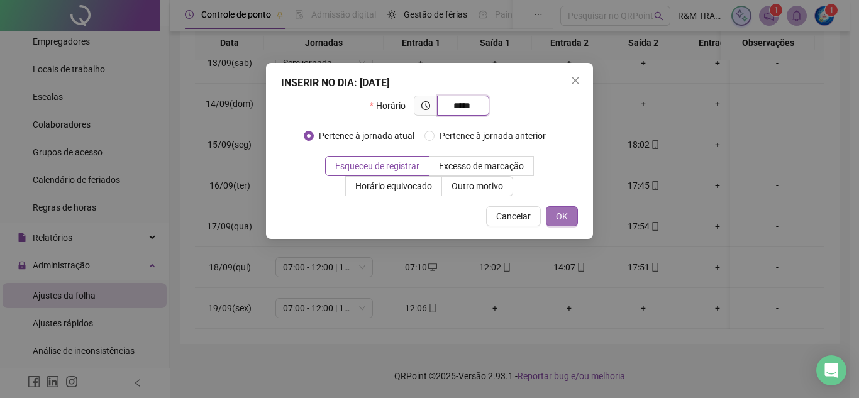
type input "*****"
click at [556, 221] on span "OK" at bounding box center [562, 216] width 12 height 14
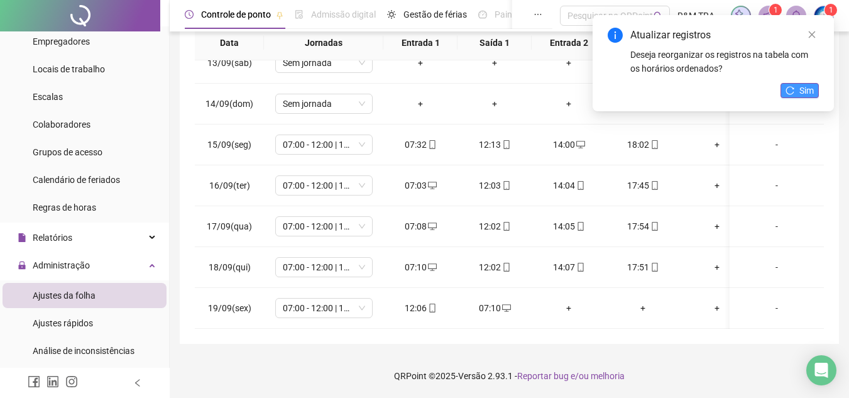
click at [790, 95] on button "Sim" at bounding box center [800, 90] width 38 height 15
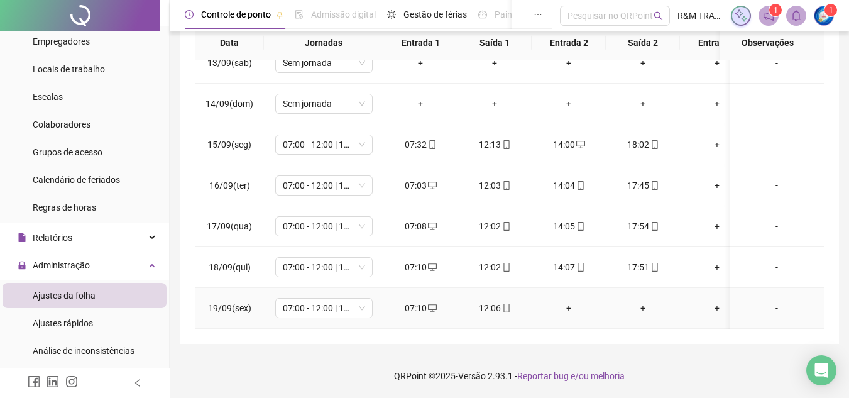
click at [575, 301] on div "+" at bounding box center [569, 308] width 54 height 14
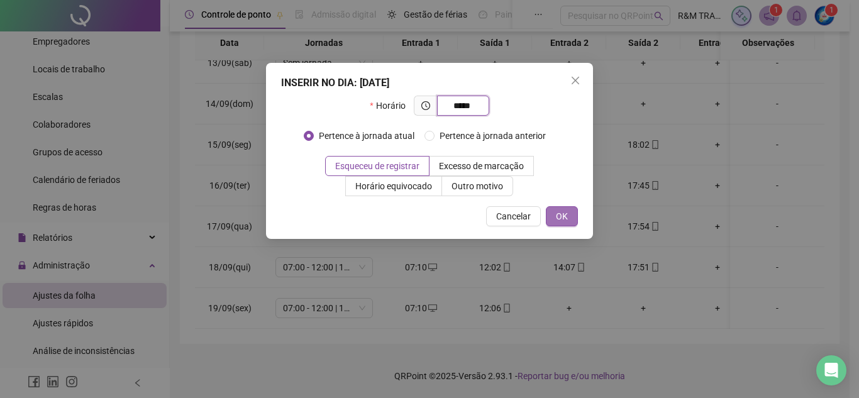
type input "*****"
click at [550, 219] on button "OK" at bounding box center [562, 216] width 32 height 20
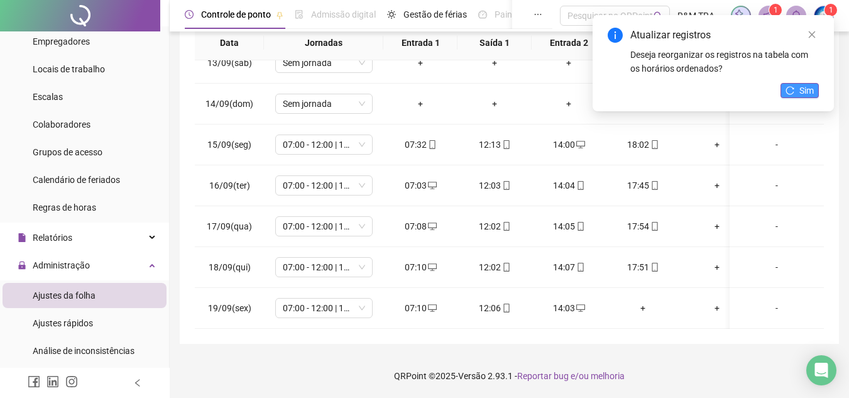
click at [796, 94] on button "Sim" at bounding box center [800, 90] width 38 height 15
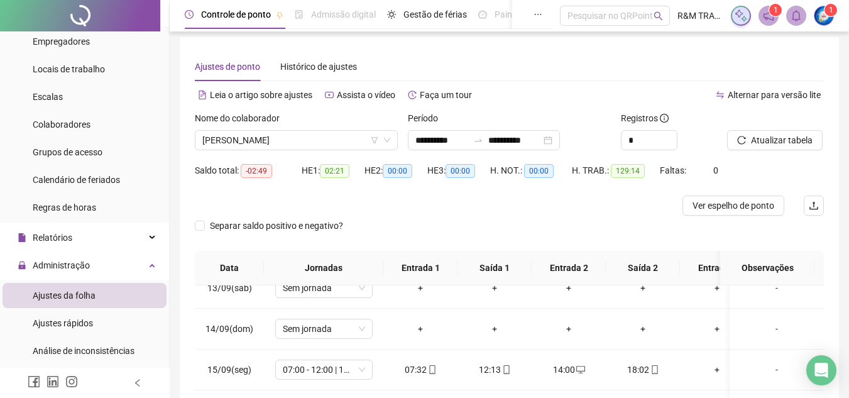
scroll to position [2, 0]
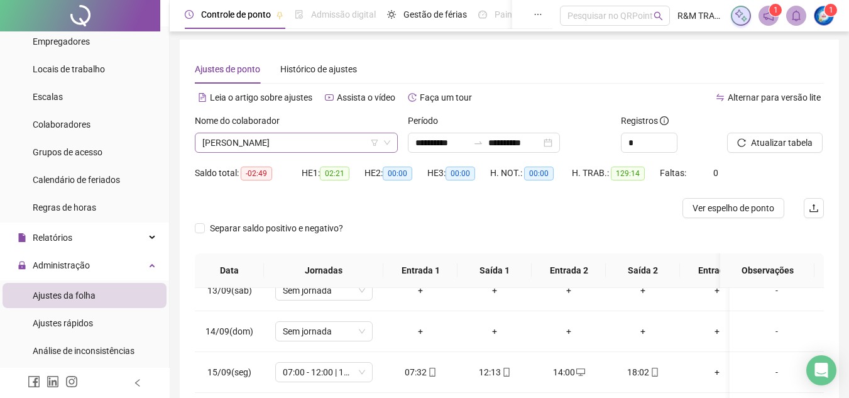
click at [328, 140] on span "[PERSON_NAME]" at bounding box center [296, 142] width 188 height 19
drag, startPoint x: 328, startPoint y: 140, endPoint x: 415, endPoint y: 145, distance: 87.6
click at [415, 145] on div "**********" at bounding box center [509, 138] width 639 height 49
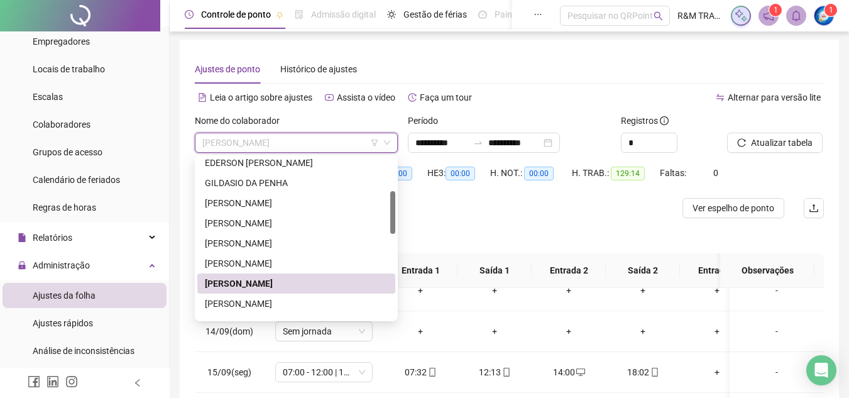
click at [313, 141] on span "[PERSON_NAME]" at bounding box center [296, 142] width 188 height 19
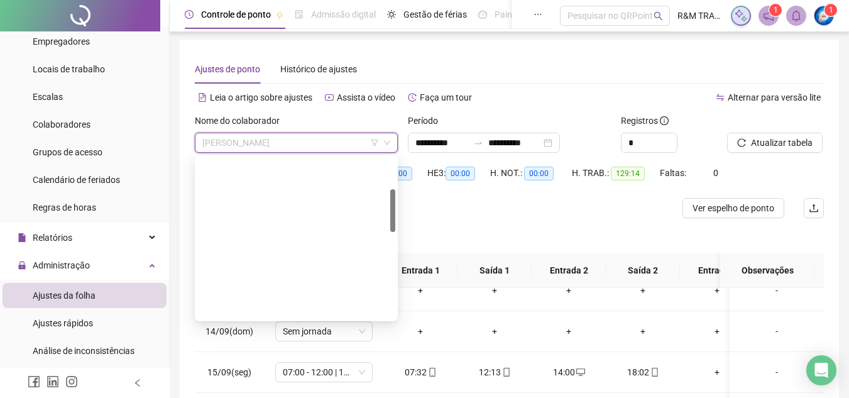
scroll to position [0, 0]
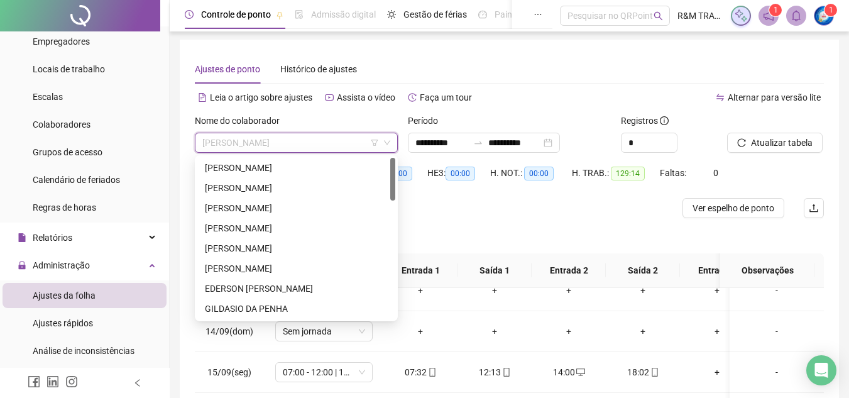
drag, startPoint x: 394, startPoint y: 206, endPoint x: 383, endPoint y: 153, distance: 54.5
click at [383, 153] on body "**********" at bounding box center [424, 197] width 849 height 398
click at [273, 168] on div "[PERSON_NAME]" at bounding box center [296, 168] width 183 height 14
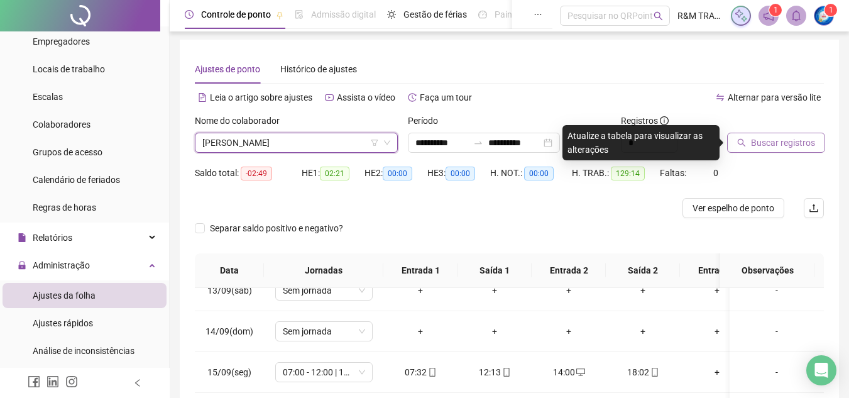
click at [763, 139] on span "Buscar registros" at bounding box center [783, 143] width 64 height 14
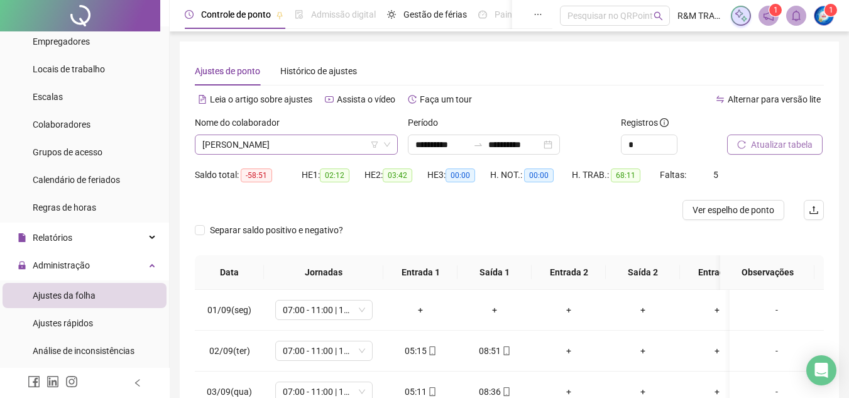
click at [317, 143] on span "[PERSON_NAME]" at bounding box center [296, 144] width 188 height 19
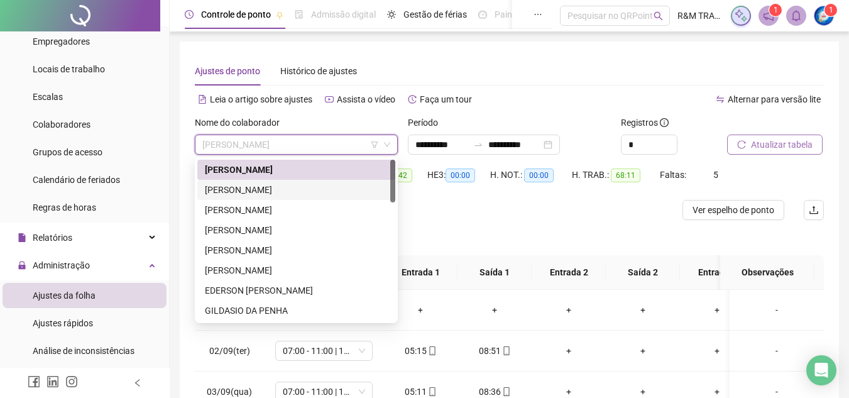
click at [298, 189] on div "[PERSON_NAME]" at bounding box center [296, 190] width 183 height 14
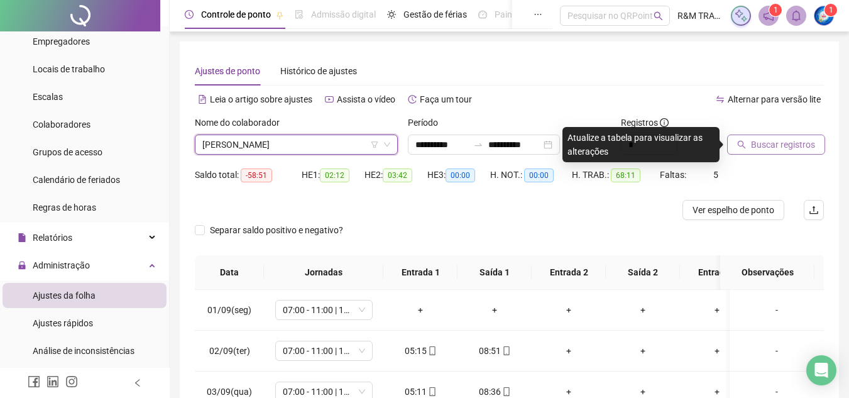
click at [727, 151] on div "Buscar registros" at bounding box center [775, 140] width 107 height 49
click at [732, 150] on button "Buscar registros" at bounding box center [776, 145] width 98 height 20
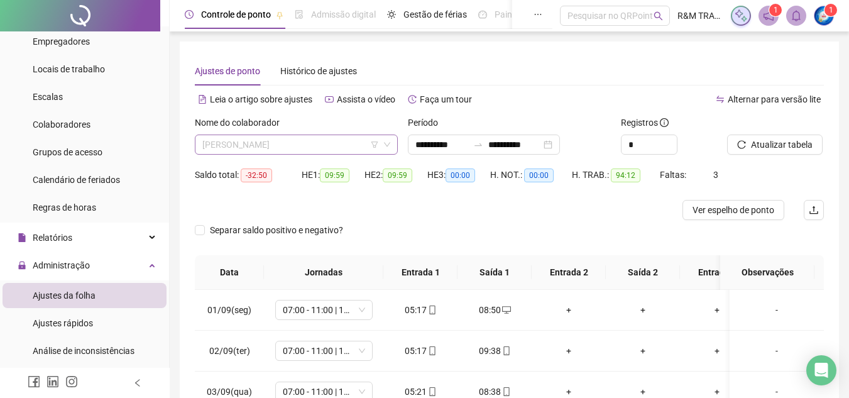
click at [339, 136] on span "[PERSON_NAME]" at bounding box center [296, 144] width 188 height 19
